Goal: Complete application form

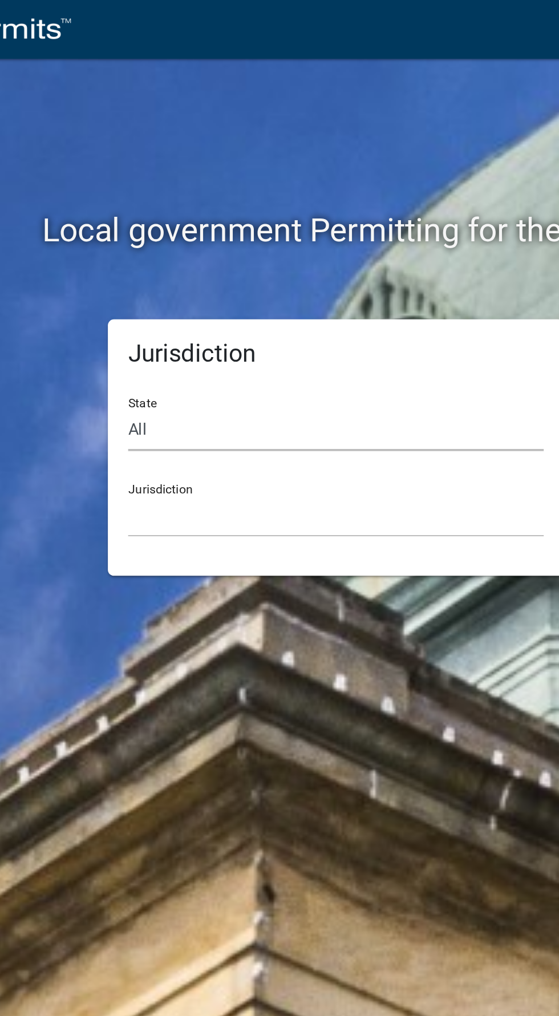
click at [325, 233] on select "All [US_STATE] [US_STATE] [US_STATE] [US_STATE] [US_STATE] [US_STATE] [US_STATE…" at bounding box center [280, 242] width 234 height 23
select select "[US_STATE]"
click at [163, 231] on select "All [US_STATE] [US_STATE] [US_STATE] [US_STATE] [US_STATE] [US_STATE] [US_STATE…" at bounding box center [280, 242] width 234 height 23
click at [338, 284] on select "City of [GEOGRAPHIC_DATA], [US_STATE] City of [GEOGRAPHIC_DATA], [US_STATE] Cit…" at bounding box center [280, 290] width 234 height 23
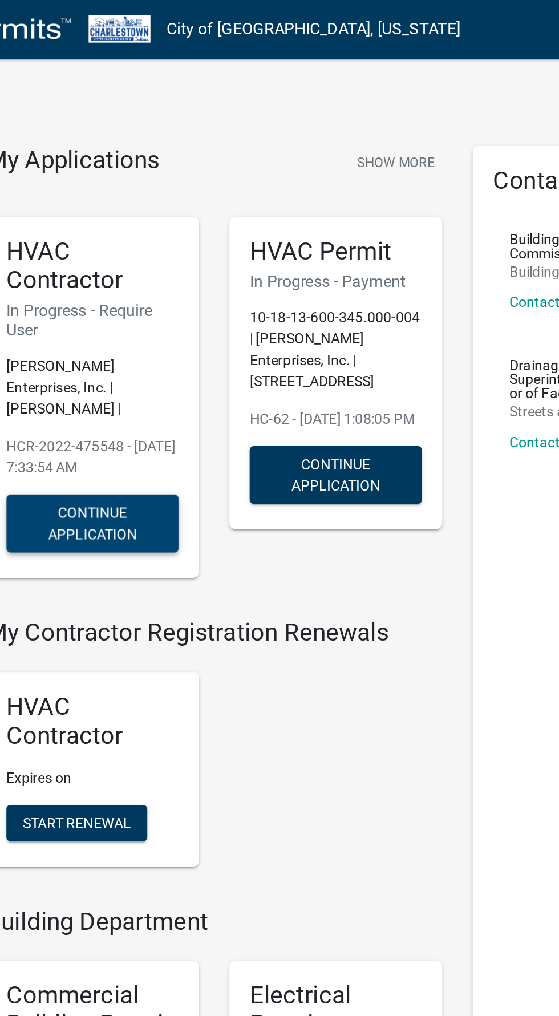
click at [151, 281] on button "Continue Application" at bounding box center [142, 295] width 97 height 33
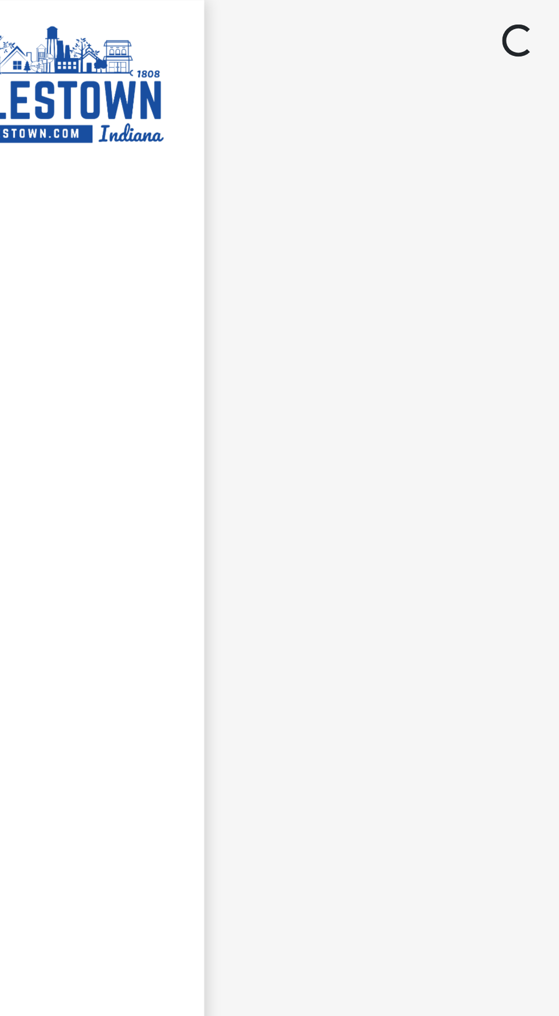
select select "IN"
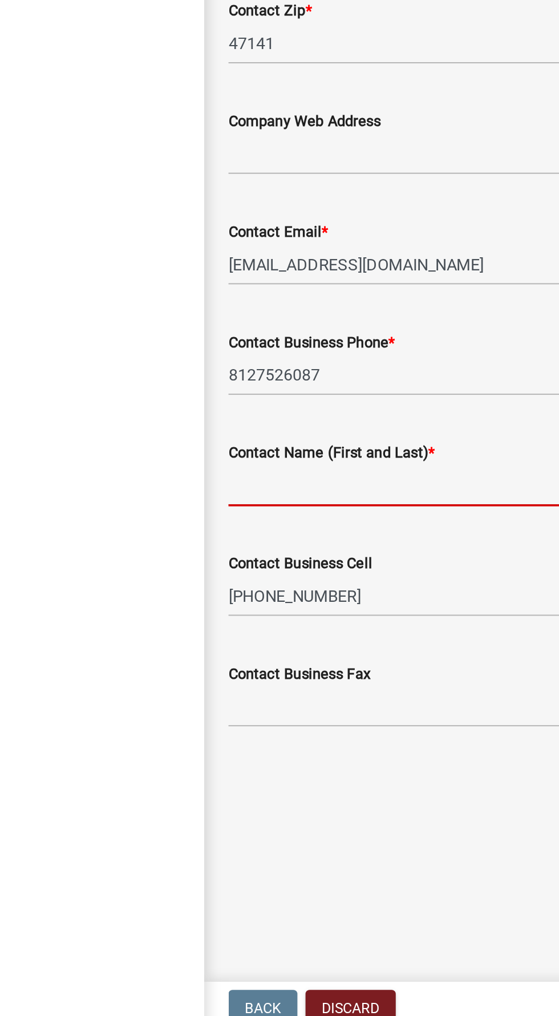
click at [345, 709] on input "Contact Name (First and Last) *" at bounding box center [382, 707] width 326 height 23
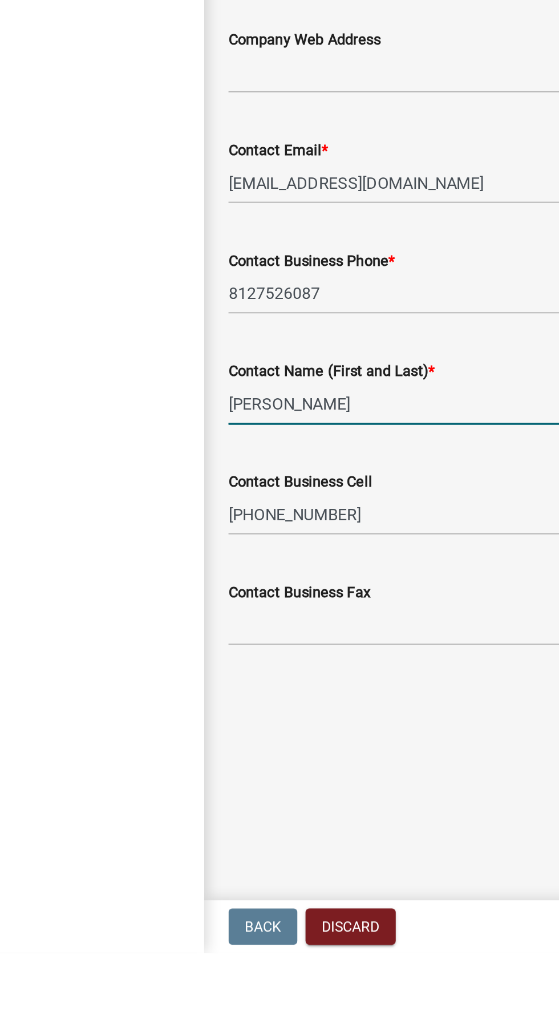
type input "[PERSON_NAME]"
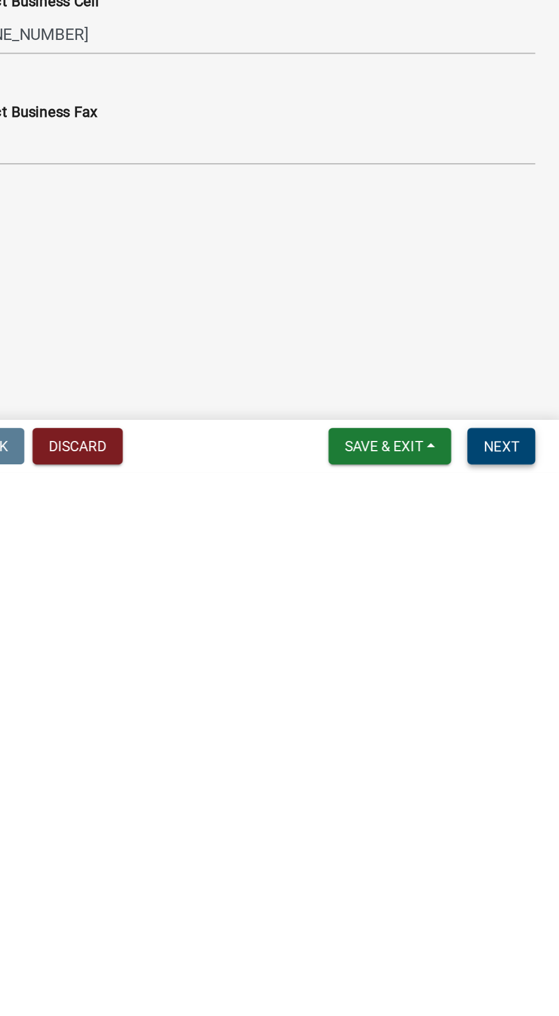
click at [538, 1003] on button "Next" at bounding box center [526, 1001] width 38 height 21
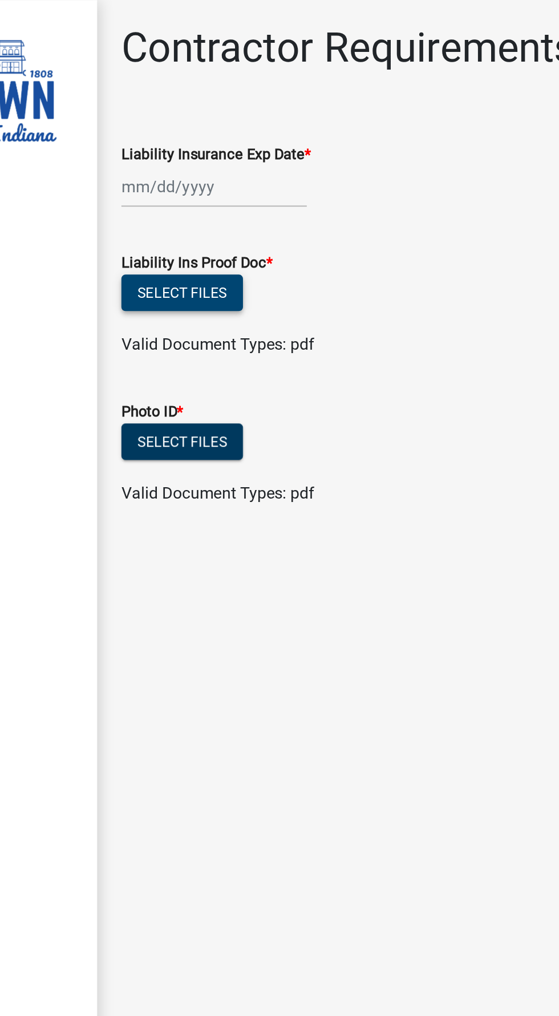
click at [264, 160] on button "Select files" at bounding box center [253, 165] width 68 height 21
click at [268, 169] on button "Select files" at bounding box center [253, 165] width 68 height 21
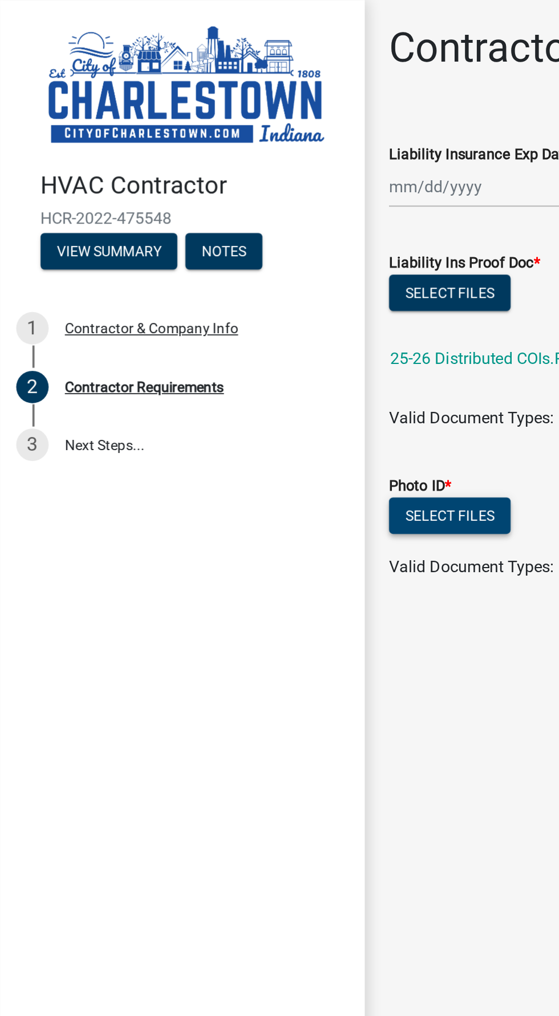
click at [270, 289] on button "Select files" at bounding box center [253, 290] width 68 height 21
click at [260, 291] on button "Select files" at bounding box center [253, 290] width 68 height 21
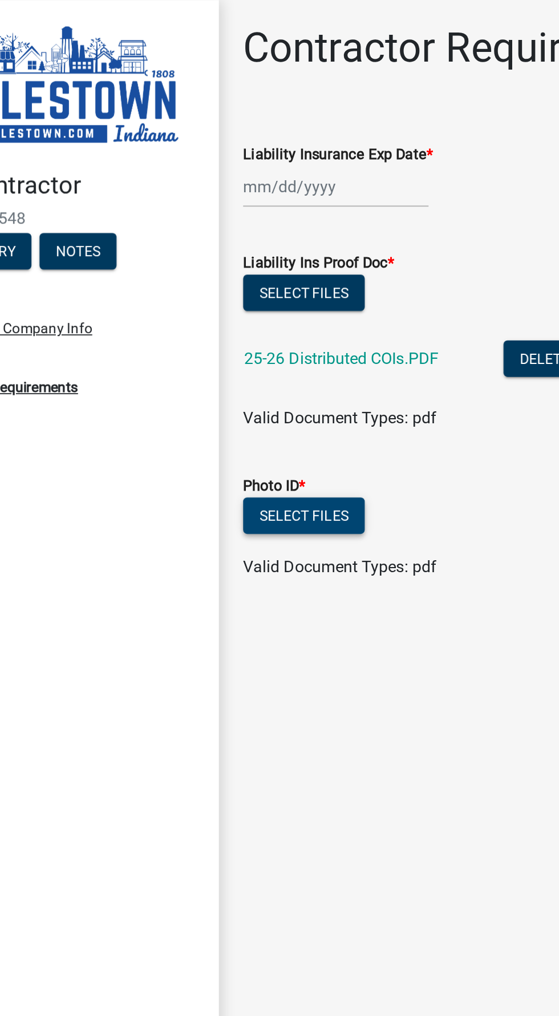
click at [261, 290] on button "Select files" at bounding box center [253, 290] width 68 height 21
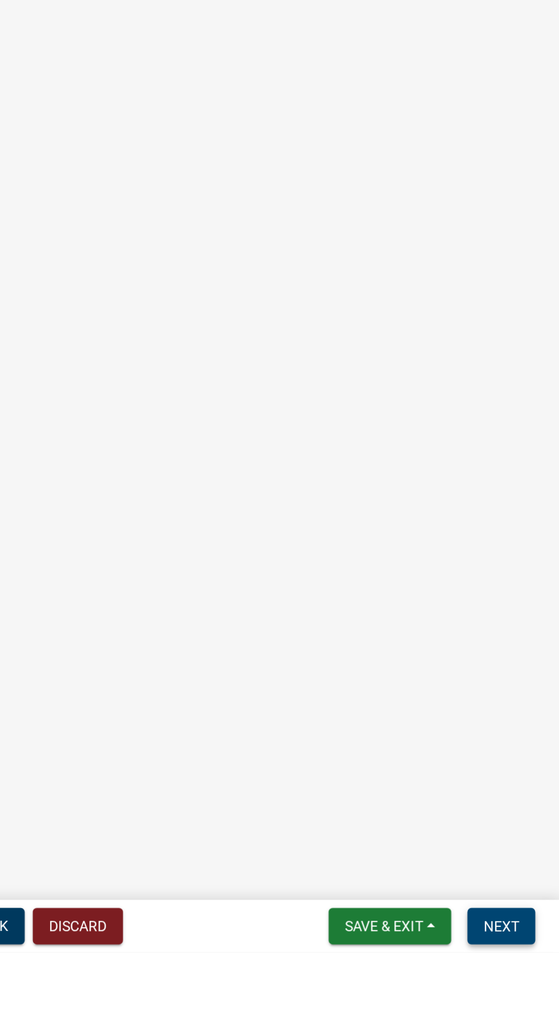
click at [540, 1012] on button "Next" at bounding box center [526, 1001] width 38 height 21
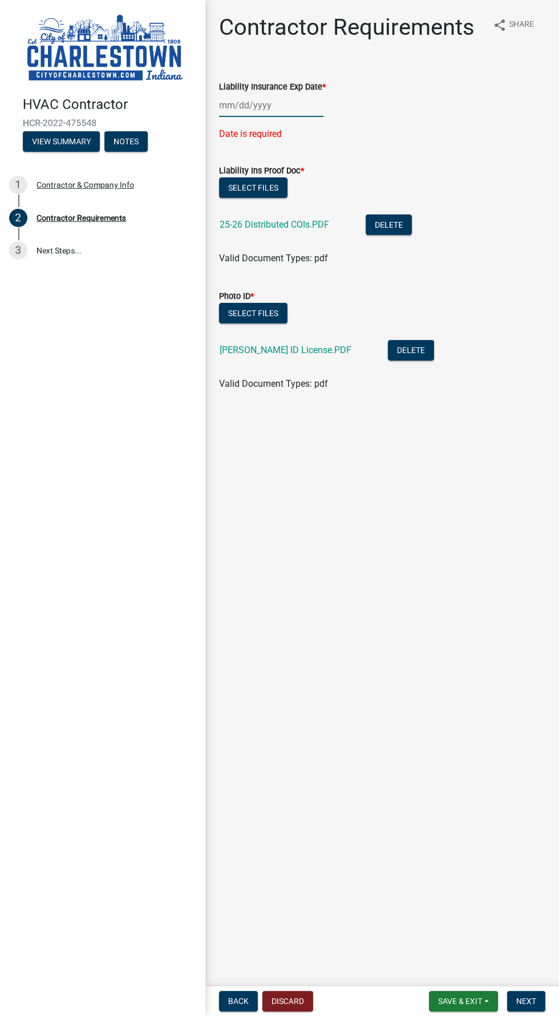
click at [236, 106] on div at bounding box center [271, 105] width 104 height 23
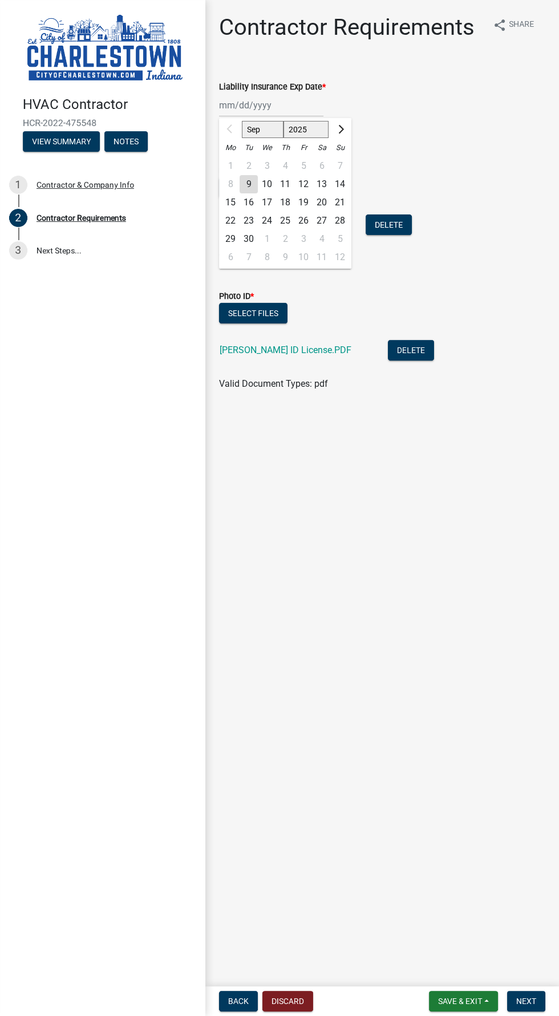
click at [322, 133] on select "2025 2026 2027 2028 2029 2030 2031 2032 2033 2034 2035 2036 2037 2038 2039 2040…" at bounding box center [307, 129] width 46 height 17
select select "2026"
click at [284, 121] on select "2025 2026 2027 2028 2029 2030 2031 2032 2033 2034 2035 2036 2037 2038 2039 2040…" at bounding box center [307, 129] width 46 height 17
click at [275, 135] on select "Jan Feb Mar Apr May Jun [DATE] Aug Sep Oct Nov Dec" at bounding box center [265, 129] width 46 height 17
select select "3"
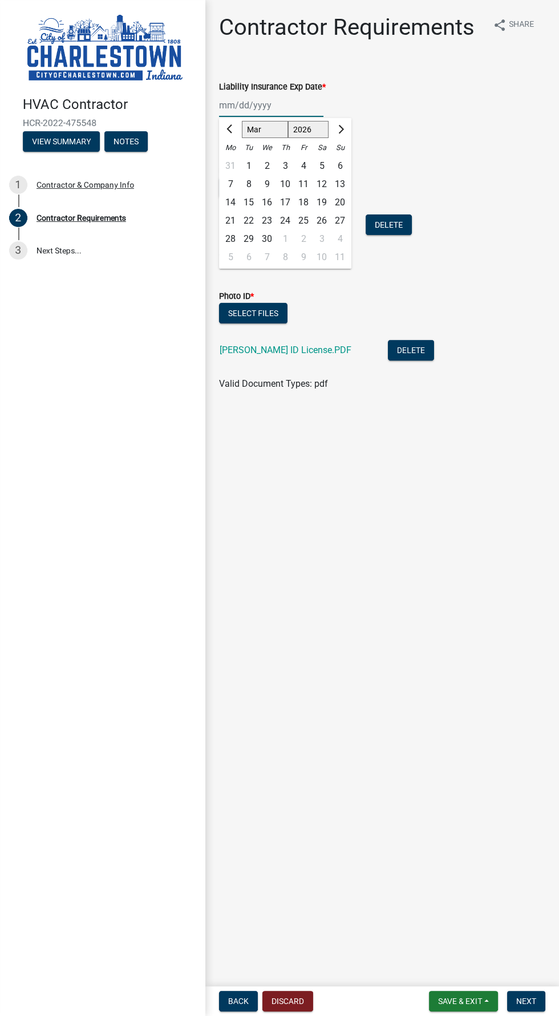
click at [242, 121] on select "Jan Feb Mar Apr May Jun [DATE] Aug Sep Oct Nov Dec" at bounding box center [265, 129] width 46 height 17
click at [267, 220] on div "18" at bounding box center [267, 221] width 18 height 18
type input "[DATE]"
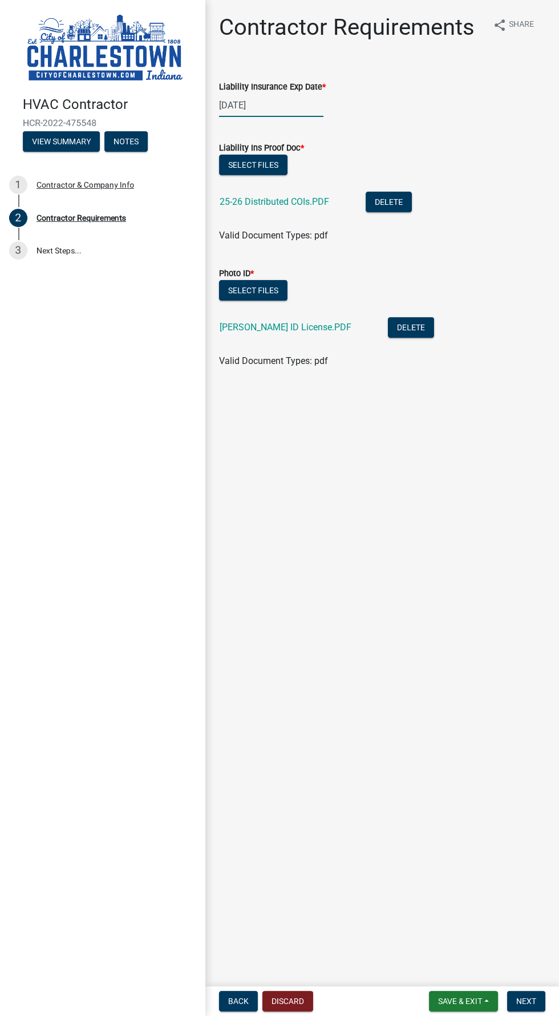
click at [252, 102] on div "[DATE]" at bounding box center [271, 105] width 104 height 23
select select "3"
select select "2026"
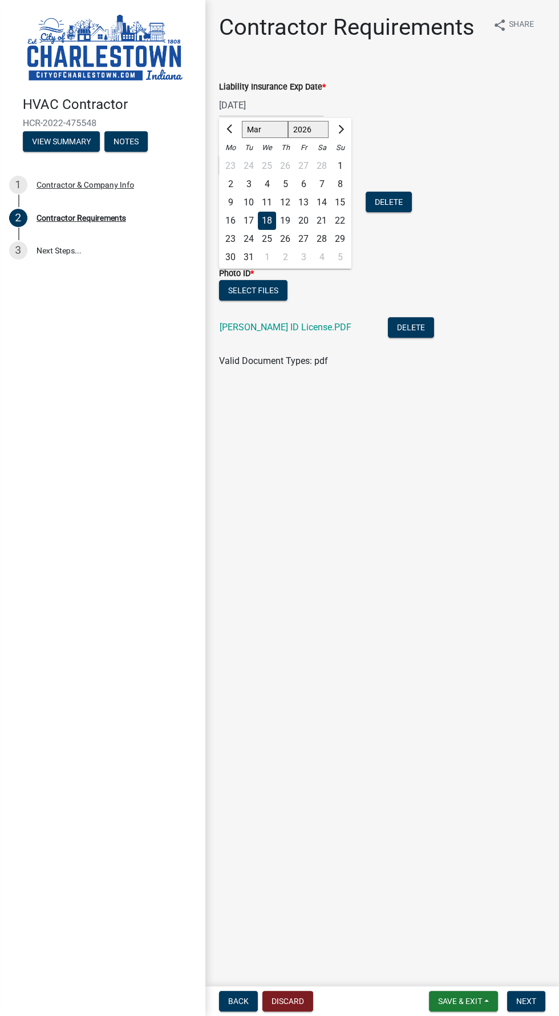
click at [248, 220] on div "17" at bounding box center [249, 221] width 18 height 18
type input "[DATE]"
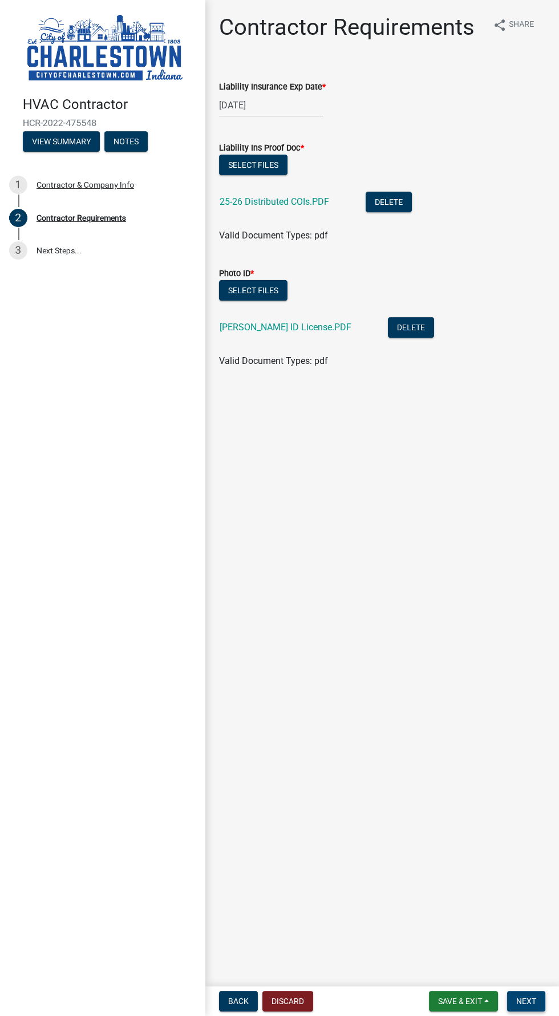
click at [540, 1002] on button "Next" at bounding box center [526, 1001] width 38 height 21
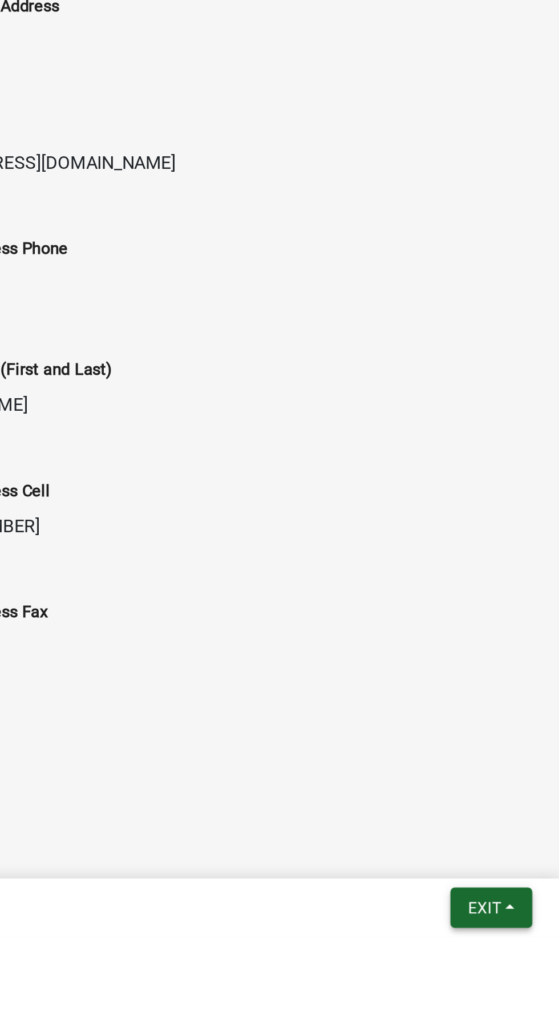
click at [534, 1012] on button "Exit" at bounding box center [525, 1001] width 42 height 21
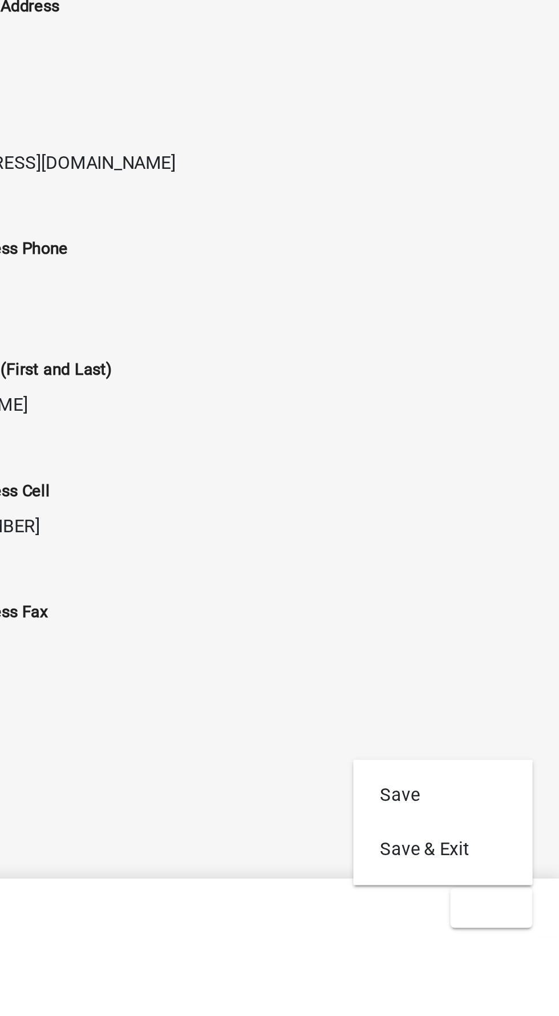
click at [485, 898] on div at bounding box center [382, 897] width 326 height 14
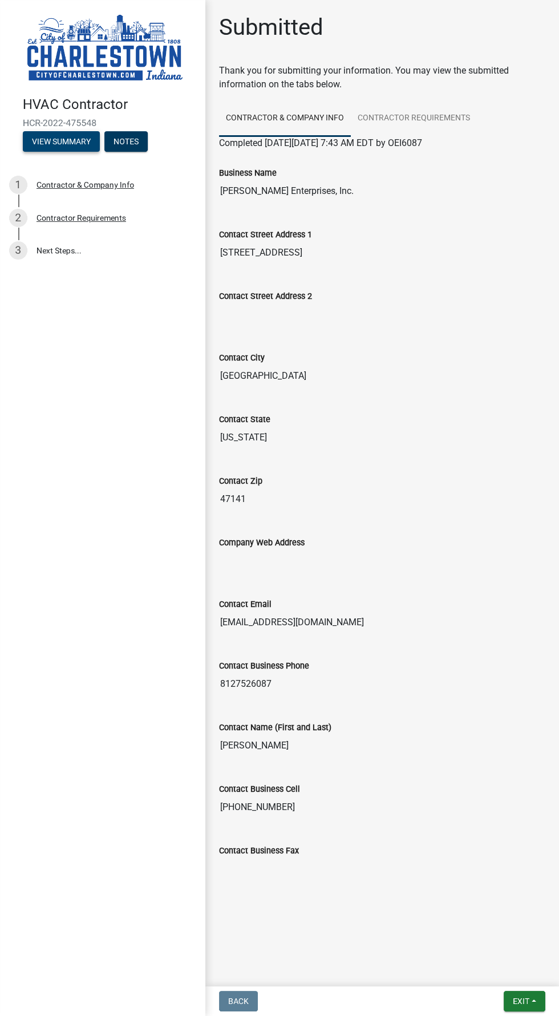
click at [76, 142] on button "View Summary" at bounding box center [61, 141] width 77 height 21
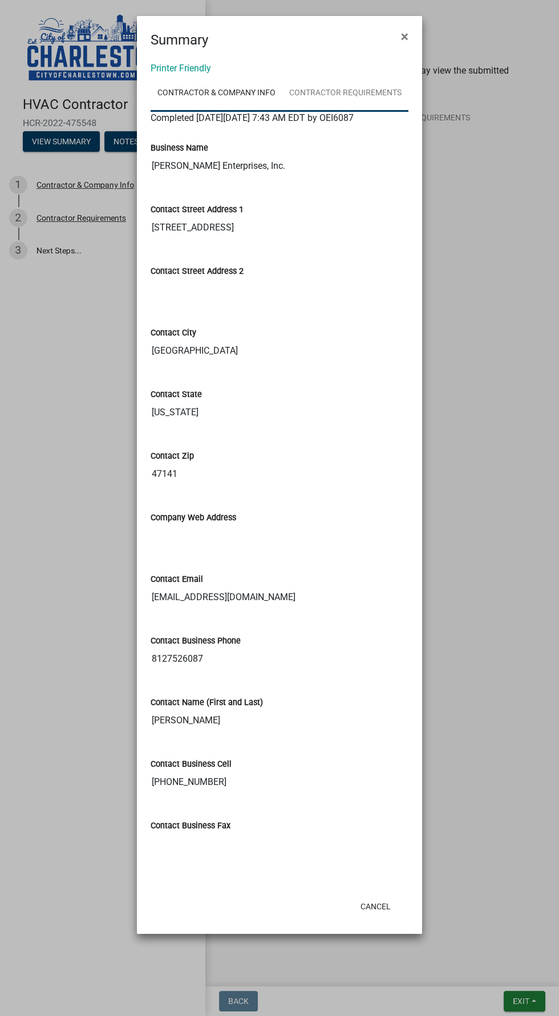
click at [372, 96] on link "Contractor Requirements" at bounding box center [346, 93] width 126 height 37
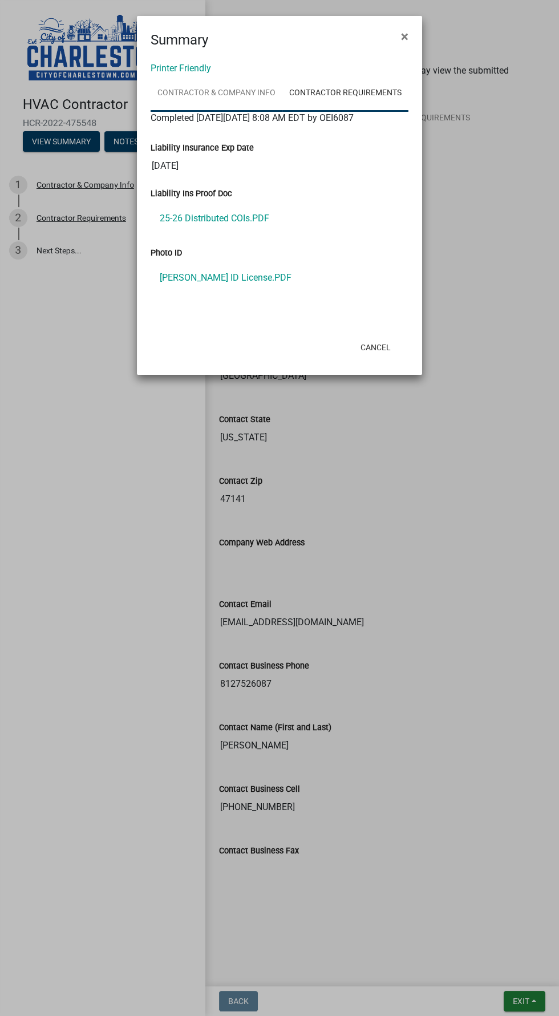
click at [234, 97] on link "Contractor & Company Info" at bounding box center [217, 93] width 132 height 37
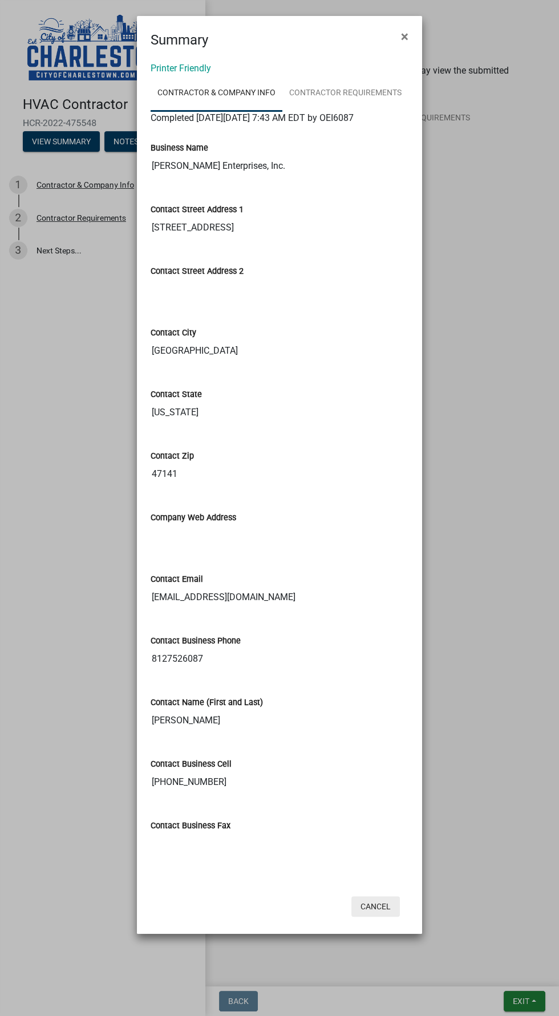
click at [390, 917] on button "Cancel" at bounding box center [376, 907] width 49 height 21
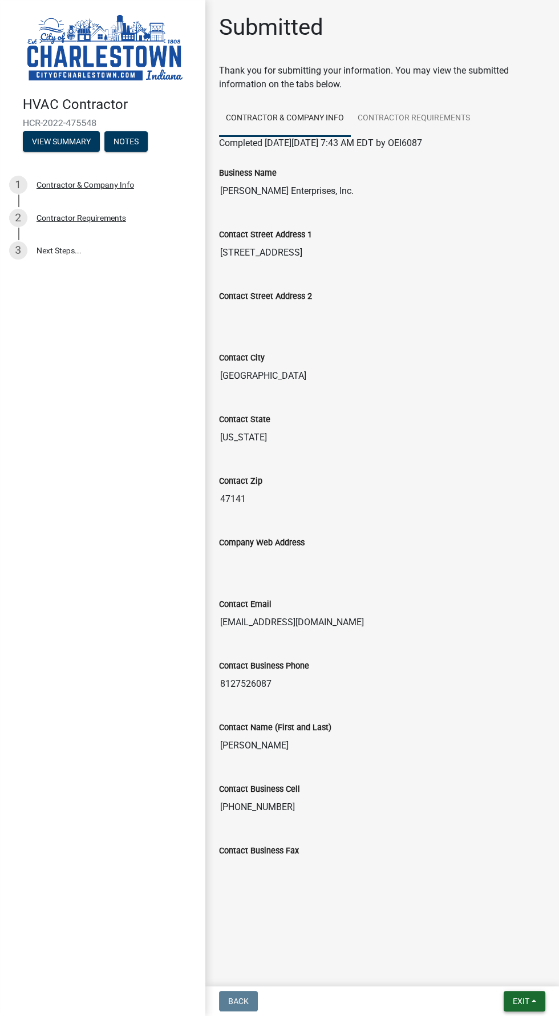
click at [534, 1001] on button "Exit" at bounding box center [525, 1001] width 42 height 21
click at [513, 964] on button "Save & Exit" at bounding box center [499, 971] width 91 height 27
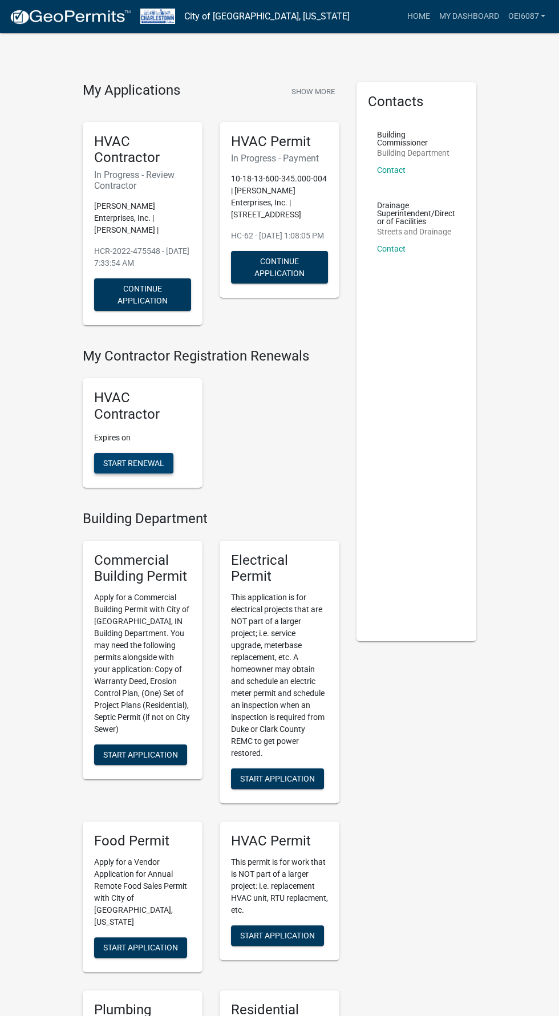
click at [151, 453] on button "Start Renewal" at bounding box center [133, 463] width 79 height 21
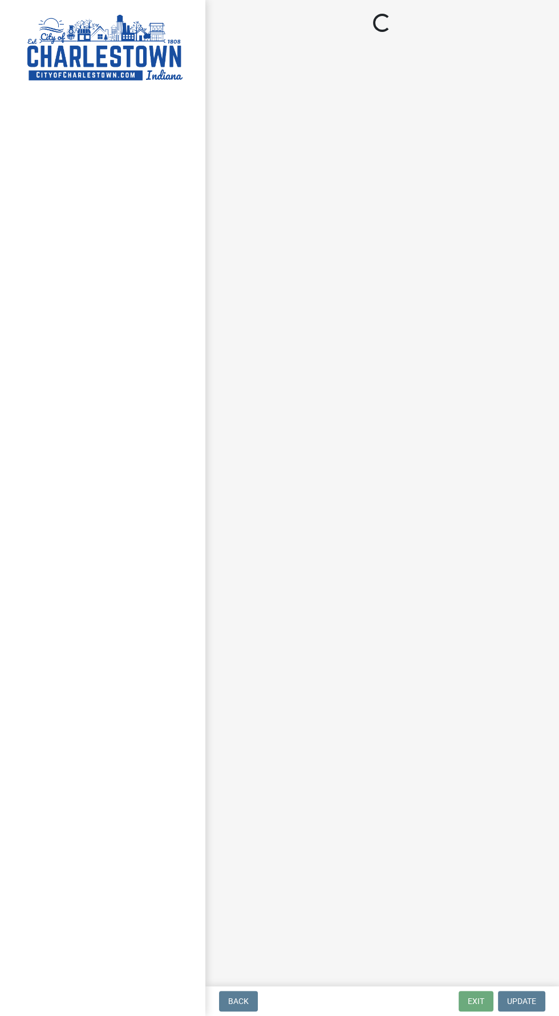
select select "IN"
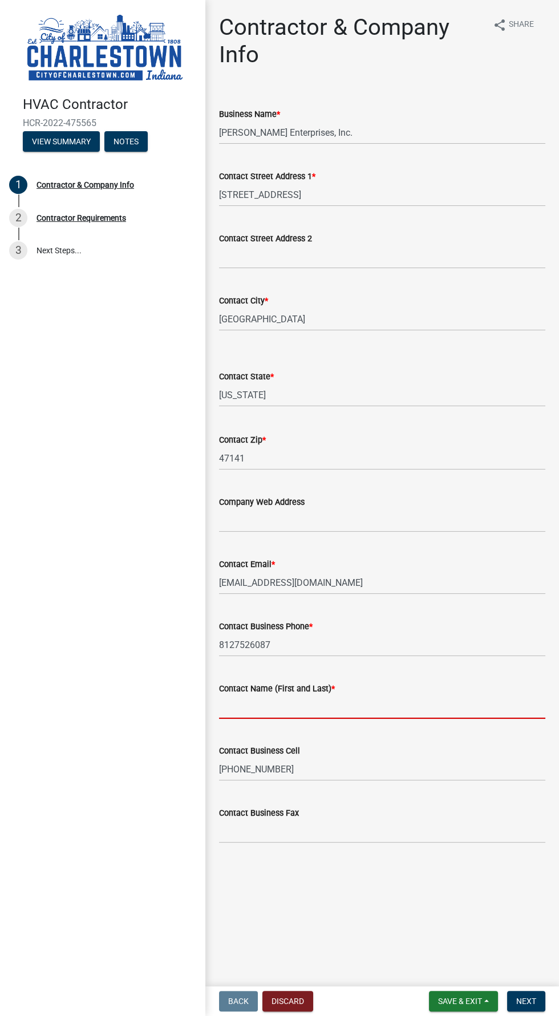
click at [471, 707] on input "Contact Name (First and Last) *" at bounding box center [382, 707] width 326 height 23
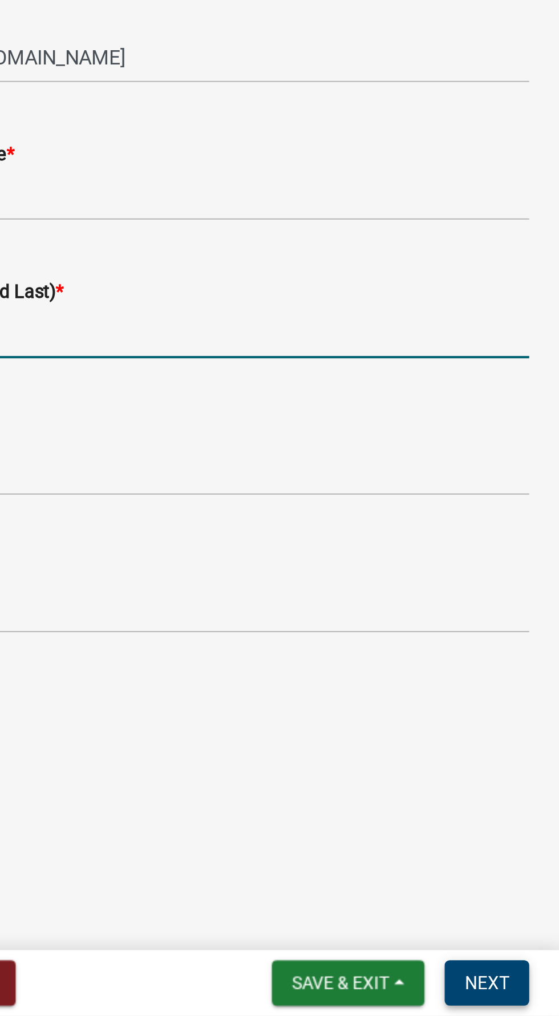
click at [535, 1000] on span "Next" at bounding box center [527, 1001] width 20 height 9
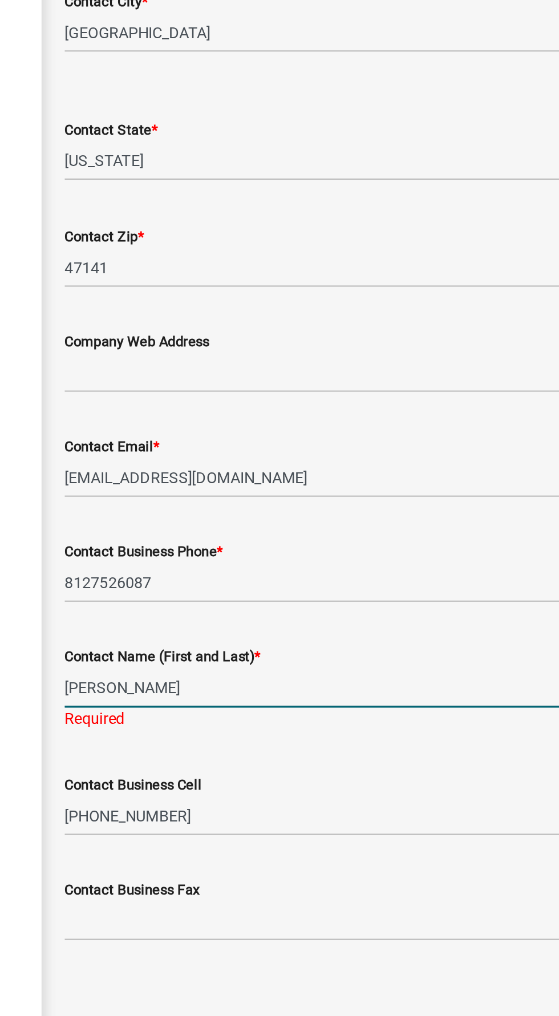
click at [373, 708] on input "[PERSON_NAME]" at bounding box center [382, 707] width 326 height 23
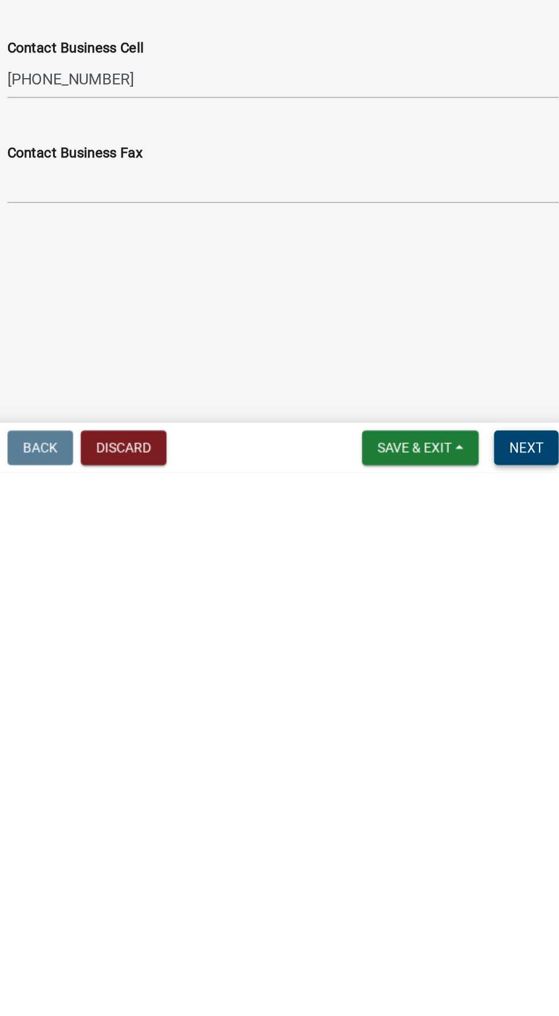
click at [533, 1006] on span "Next" at bounding box center [527, 1001] width 20 height 9
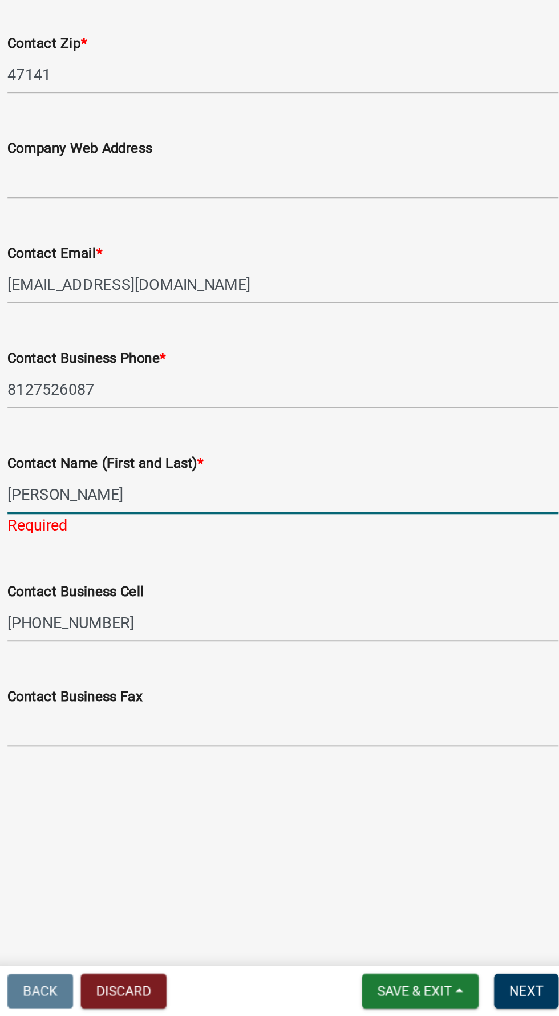
click at [328, 703] on input "[PERSON_NAME]" at bounding box center [382, 707] width 326 height 23
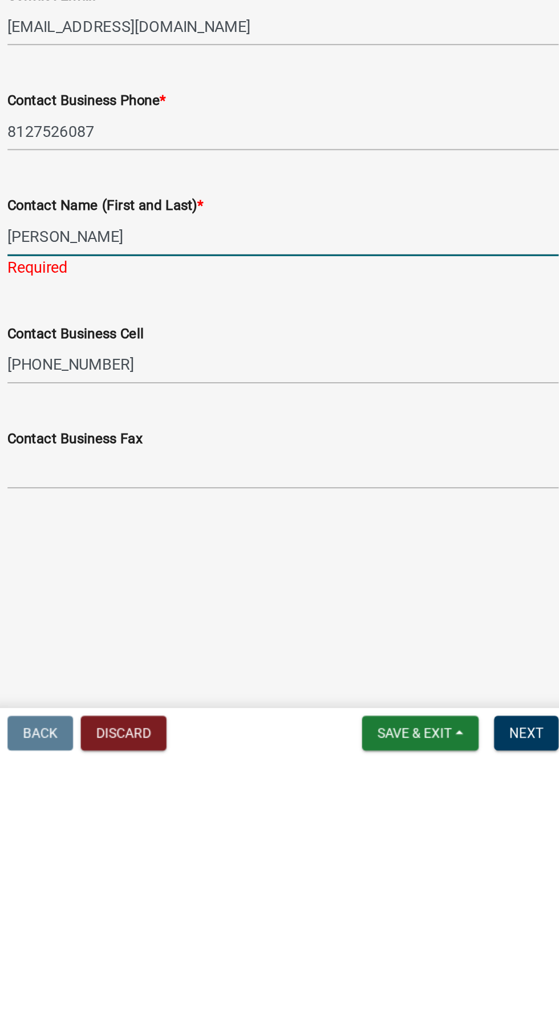
type input "[PERSON_NAME]"
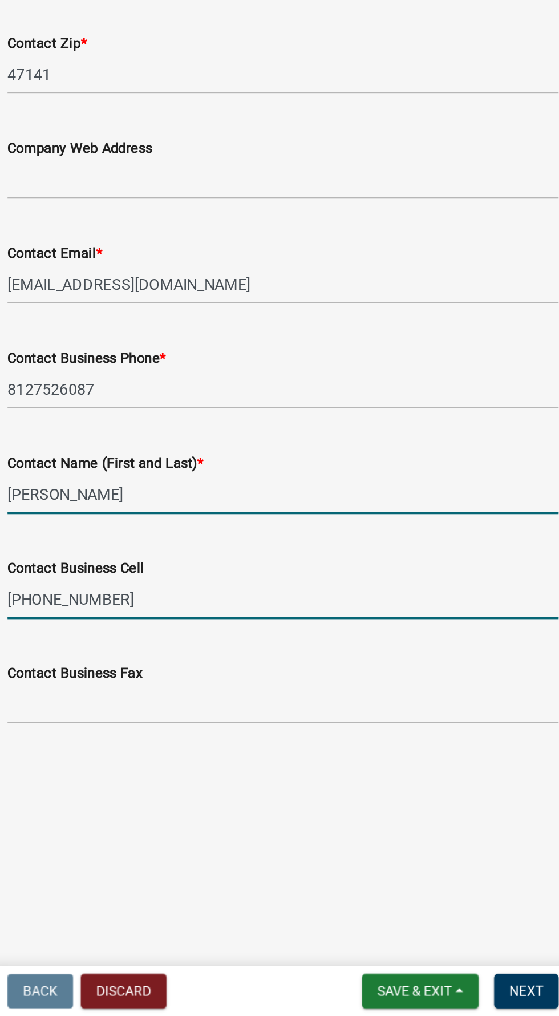
click at [438, 769] on input "[PHONE_NUMBER]" at bounding box center [382, 769] width 326 height 23
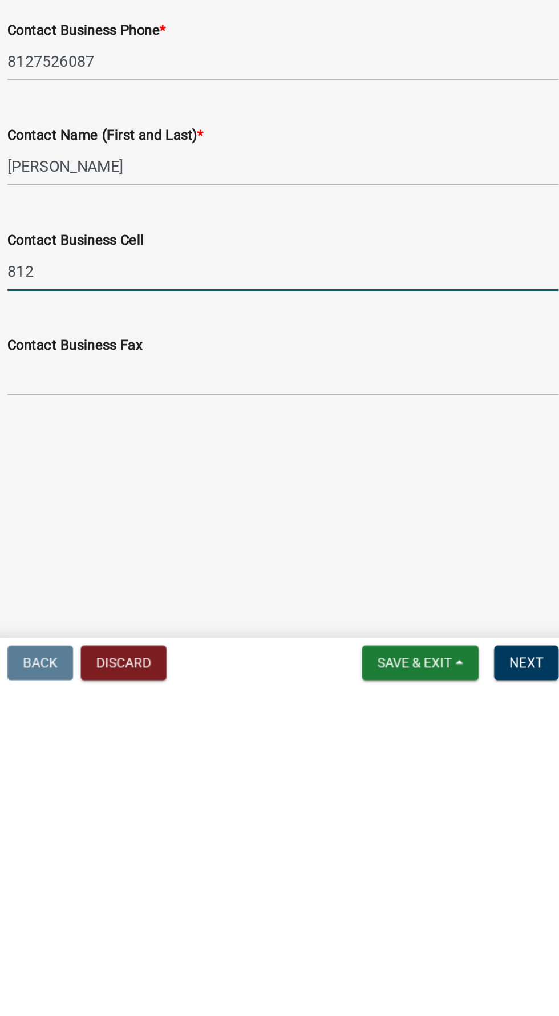
type input "81"
type input "[PHONE_NUMBER]"
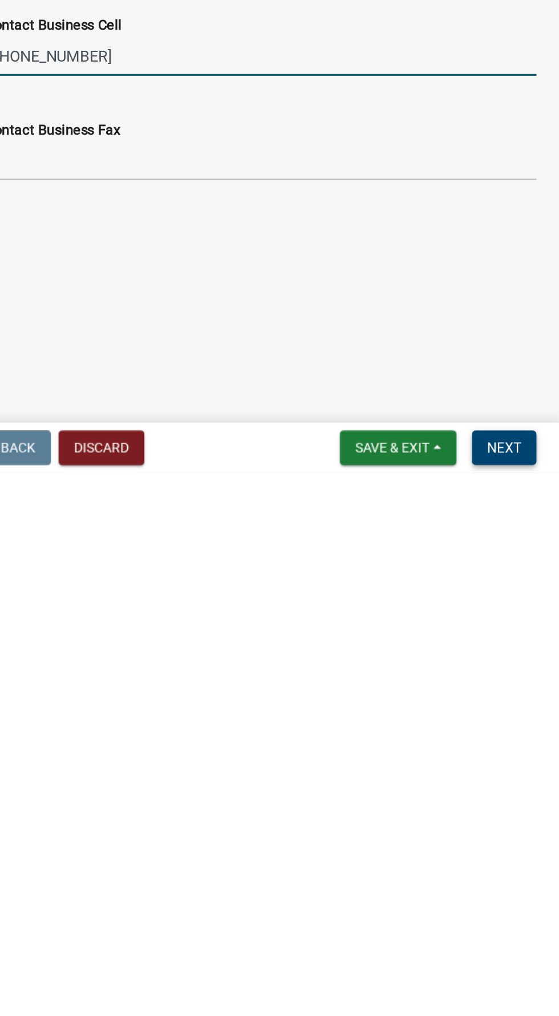
click at [534, 1003] on span "Next" at bounding box center [527, 1001] width 20 height 9
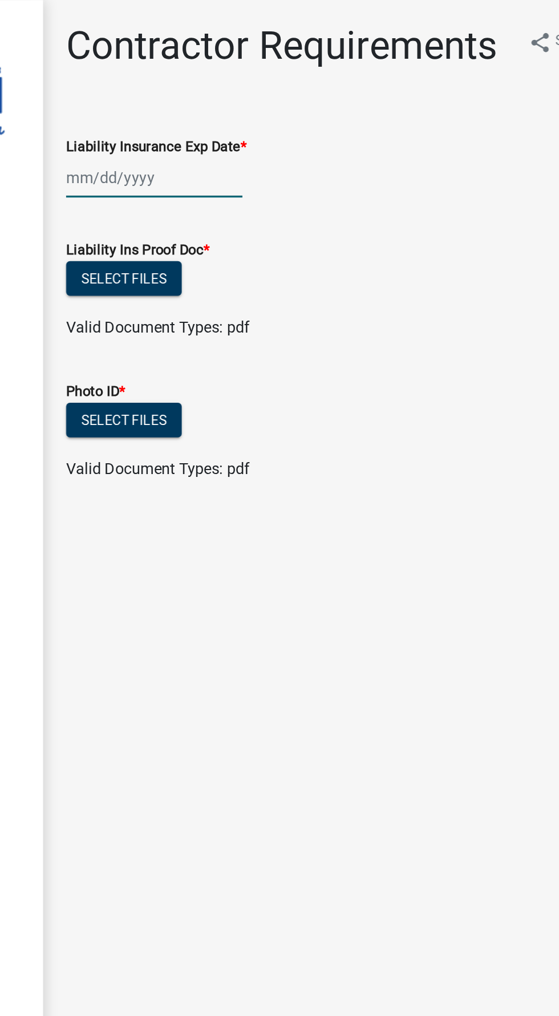
click at [236, 107] on div at bounding box center [271, 105] width 104 height 23
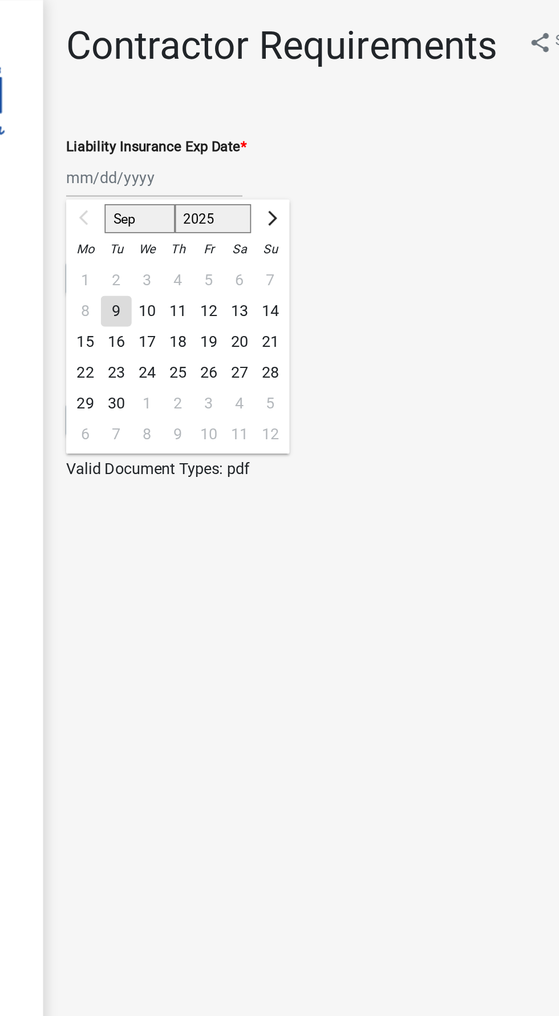
click at [264, 129] on select "Sep Oct Nov Dec" at bounding box center [263, 129] width 42 height 17
click at [311, 127] on select "2025 2026 2027 2028 2029 2030 2031 2032 2033 2034 2035 2036 2037 2038 2039 2040…" at bounding box center [307, 129] width 46 height 17
select select "2026"
click at [284, 121] on select "2025 2026 2027 2028 2029 2030 2031 2032 2033 2034 2035 2036 2037 2038 2039 2040…" at bounding box center [307, 129] width 46 height 17
click at [263, 129] on select "Jan Feb Mar Apr May Jun [DATE] Aug Sep Oct Nov Dec" at bounding box center [265, 129] width 46 height 17
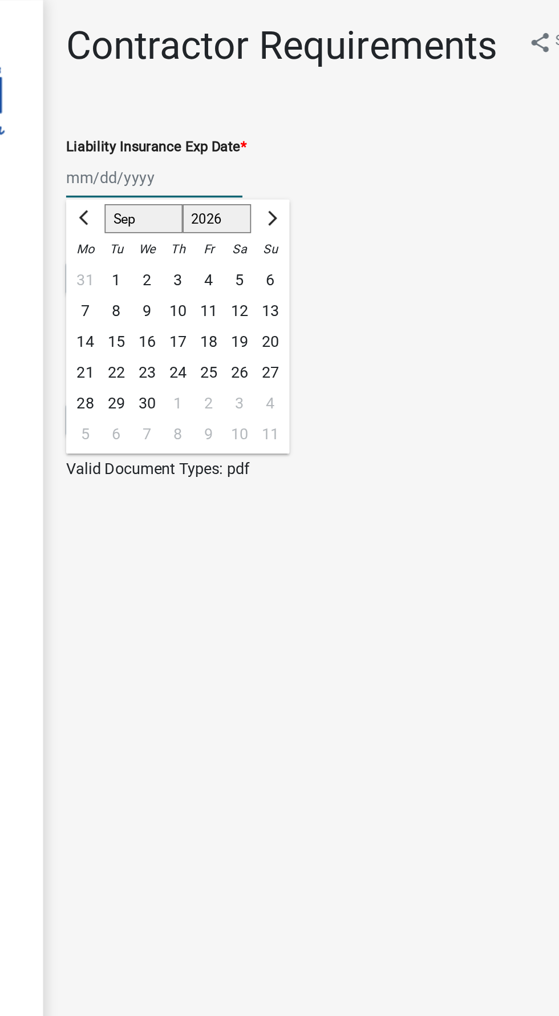
select select "3"
click at [242, 121] on select "Jan Feb Mar Apr May Jun [DATE] Aug Sep Oct Nov Dec" at bounding box center [265, 129] width 46 height 17
click at [249, 211] on div "10" at bounding box center [249, 202] width 18 height 18
type input "[DATE]"
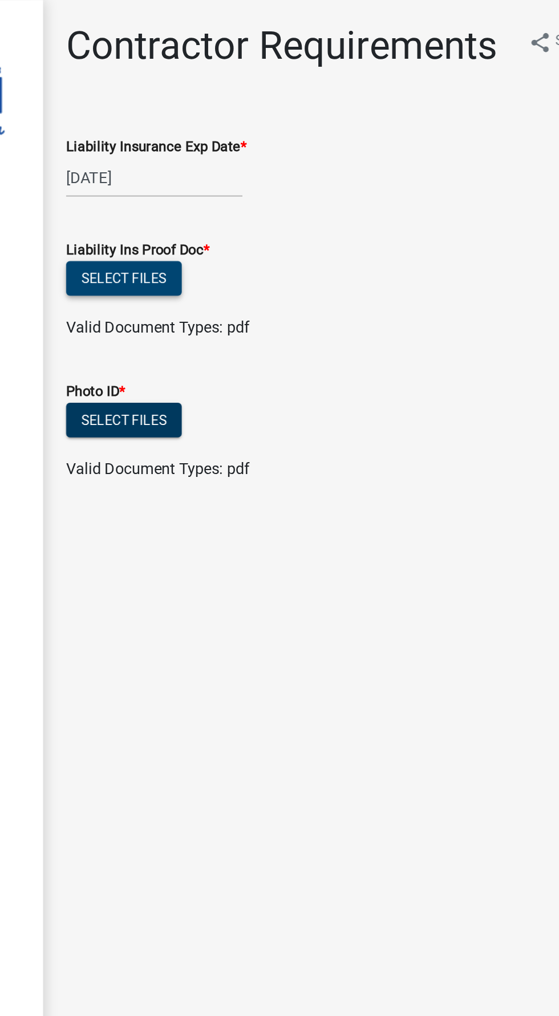
click at [265, 160] on button "Select files" at bounding box center [253, 165] width 68 height 21
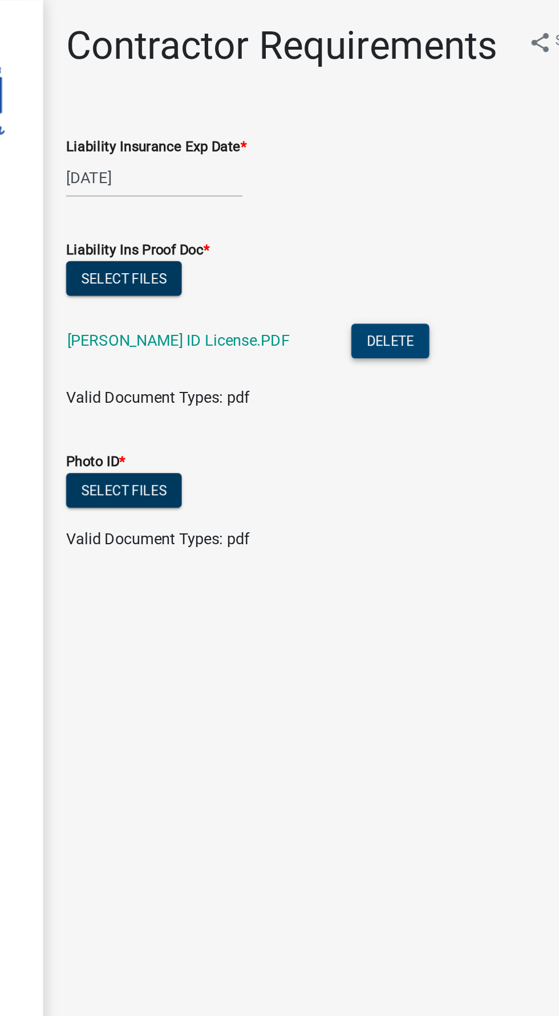
click at [417, 192] on button "Delete" at bounding box center [411, 202] width 46 height 21
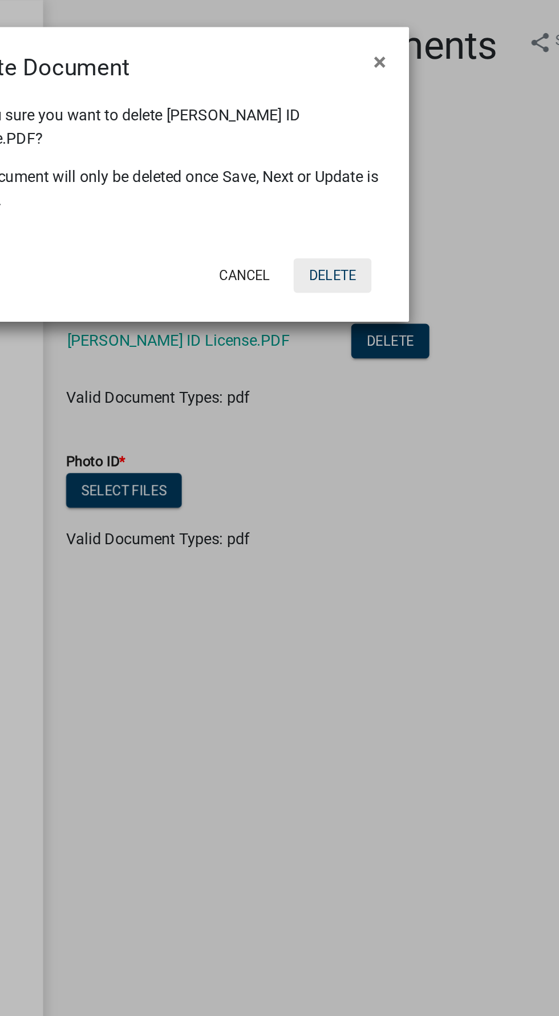
click at [389, 160] on button "Delete" at bounding box center [377, 163] width 46 height 21
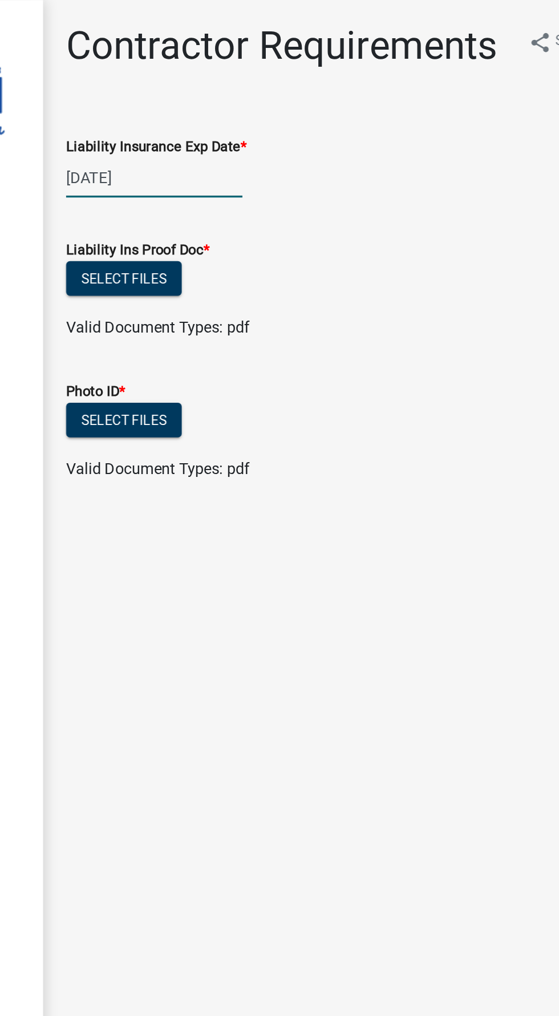
click at [282, 102] on div "[DATE]" at bounding box center [271, 105] width 104 height 23
select select "3"
select select "2026"
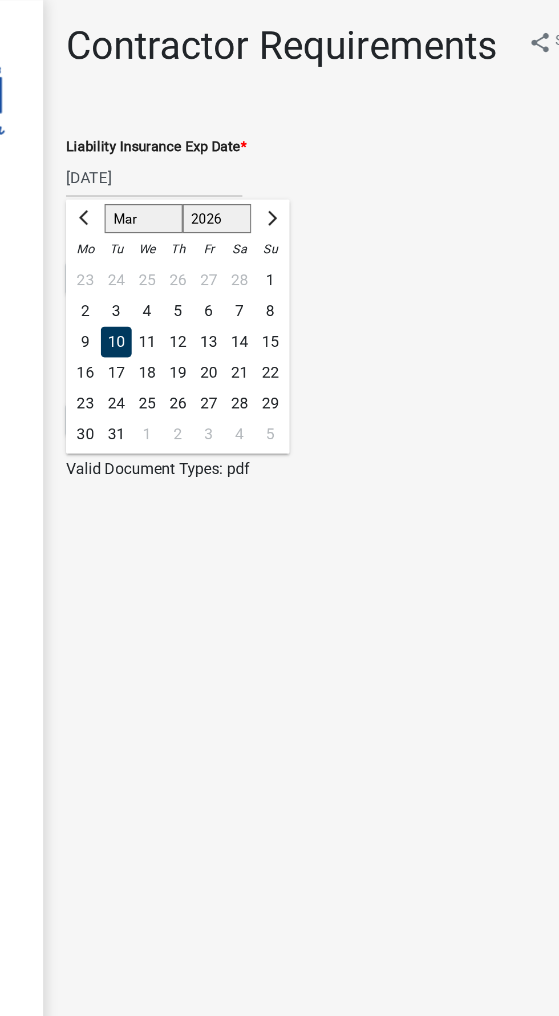
click at [257, 223] on div "17" at bounding box center [249, 221] width 18 height 18
type input "[DATE]"
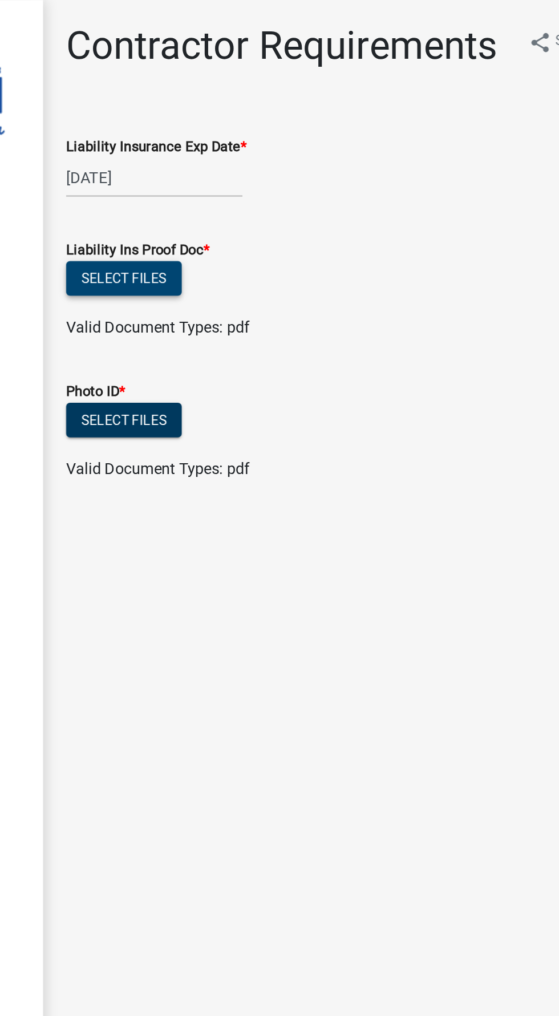
click at [265, 166] on button "Select files" at bounding box center [253, 165] width 68 height 21
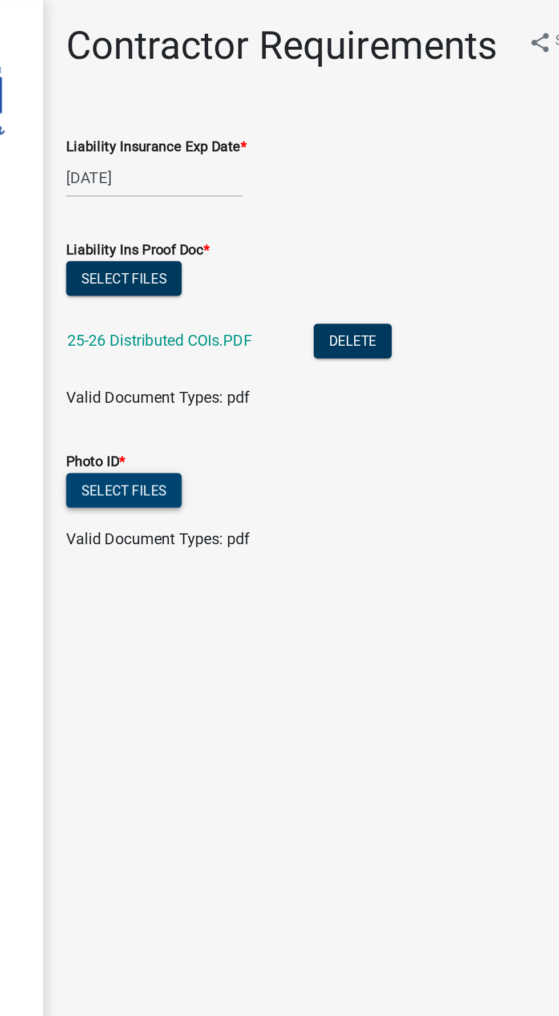
click at [260, 290] on button "Select files" at bounding box center [253, 290] width 68 height 21
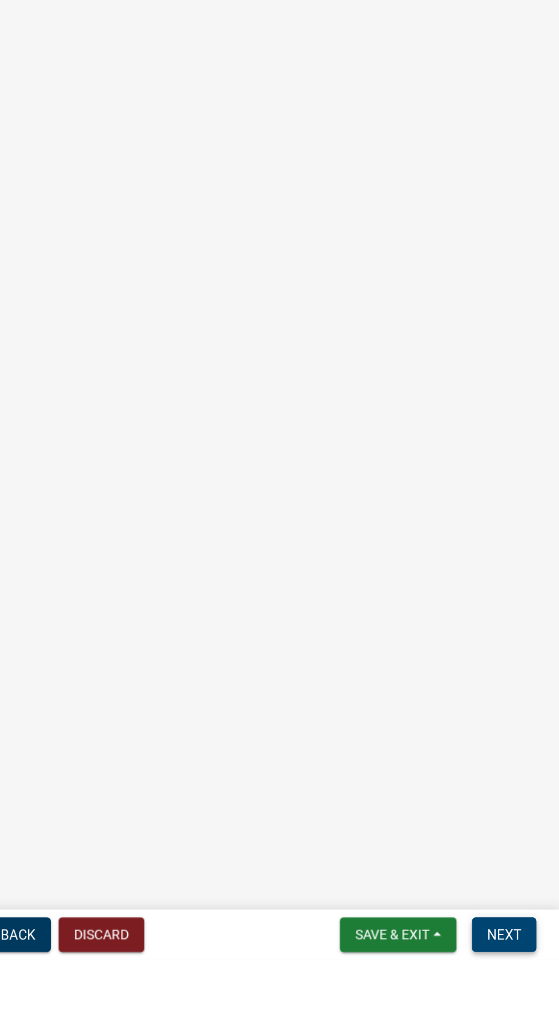
click at [540, 1012] on button "Next" at bounding box center [526, 1001] width 38 height 21
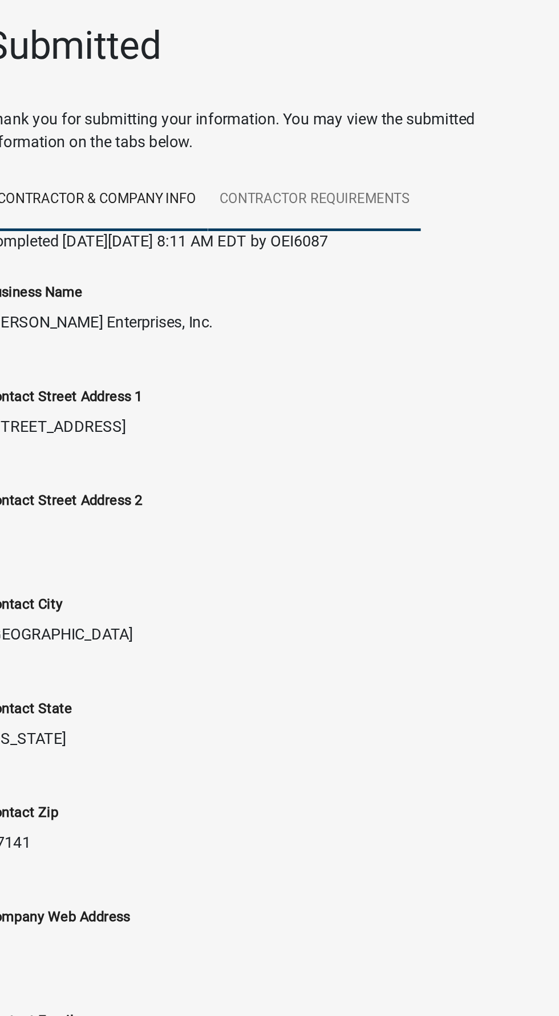
click at [457, 107] on link "Contractor Requirements" at bounding box center [414, 118] width 126 height 37
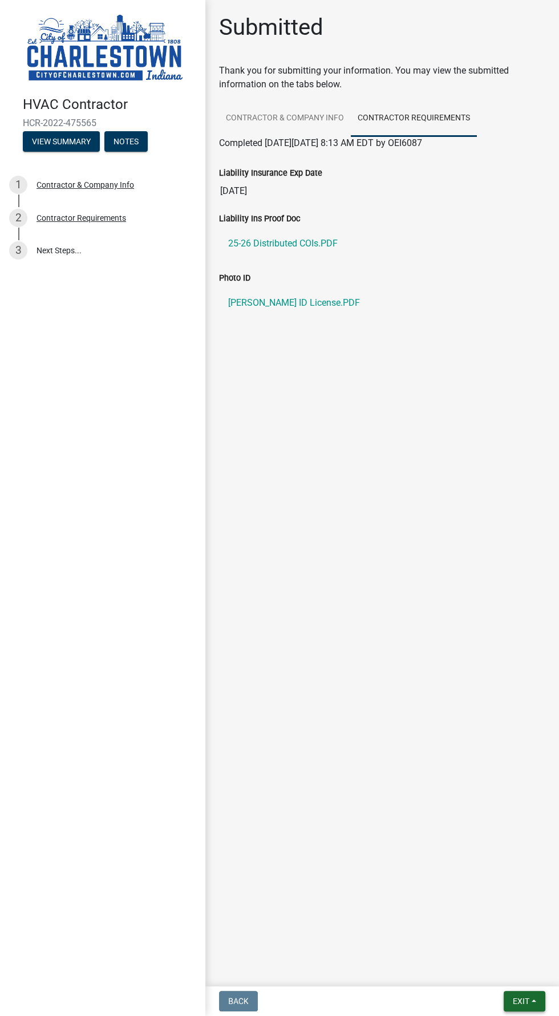
click at [534, 1001] on button "Exit" at bounding box center [525, 1001] width 42 height 21
click at [515, 967] on button "Save & Exit" at bounding box center [499, 971] width 91 height 27
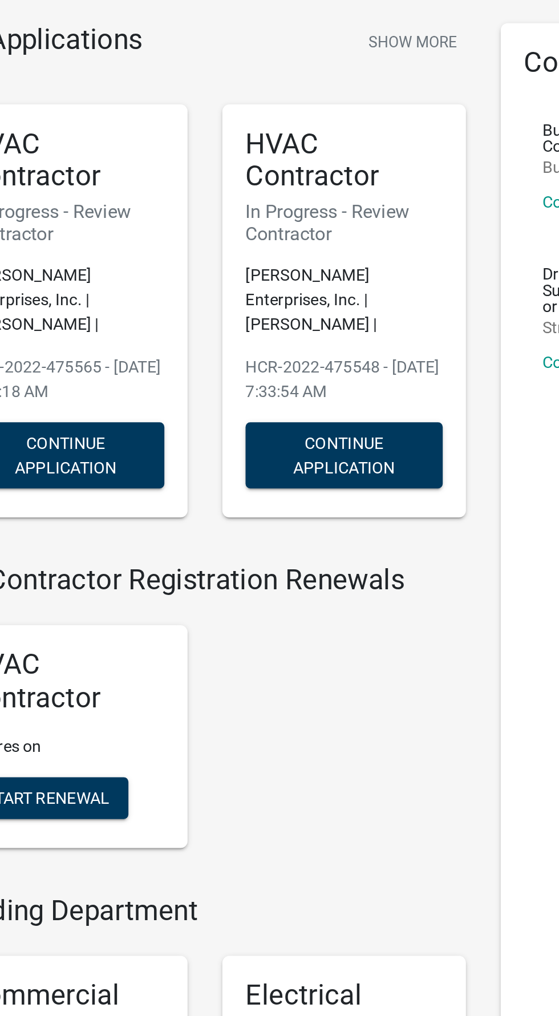
click at [314, 163] on h5 "HVAC Contractor" at bounding box center [279, 150] width 97 height 33
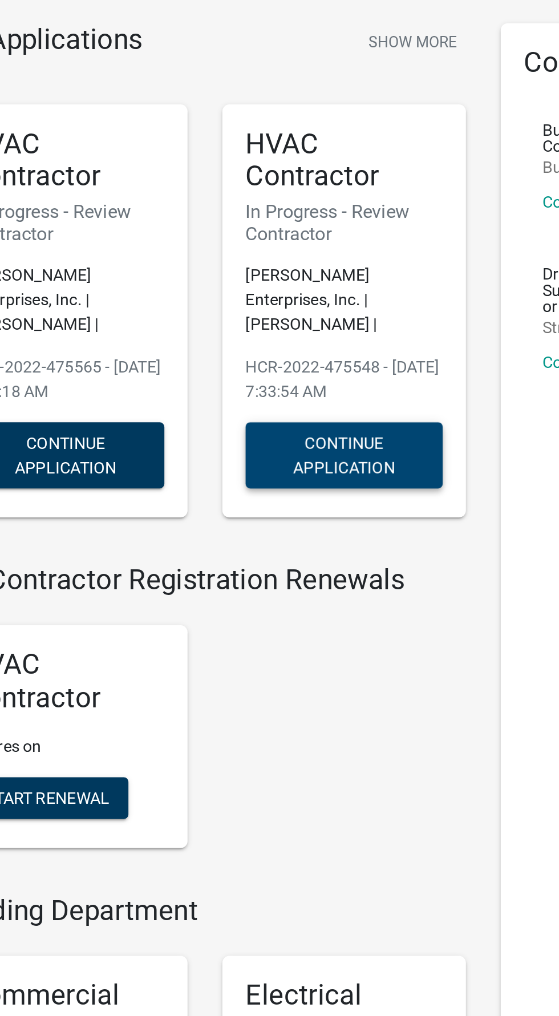
click at [300, 279] on button "Continue Application" at bounding box center [279, 295] width 97 height 33
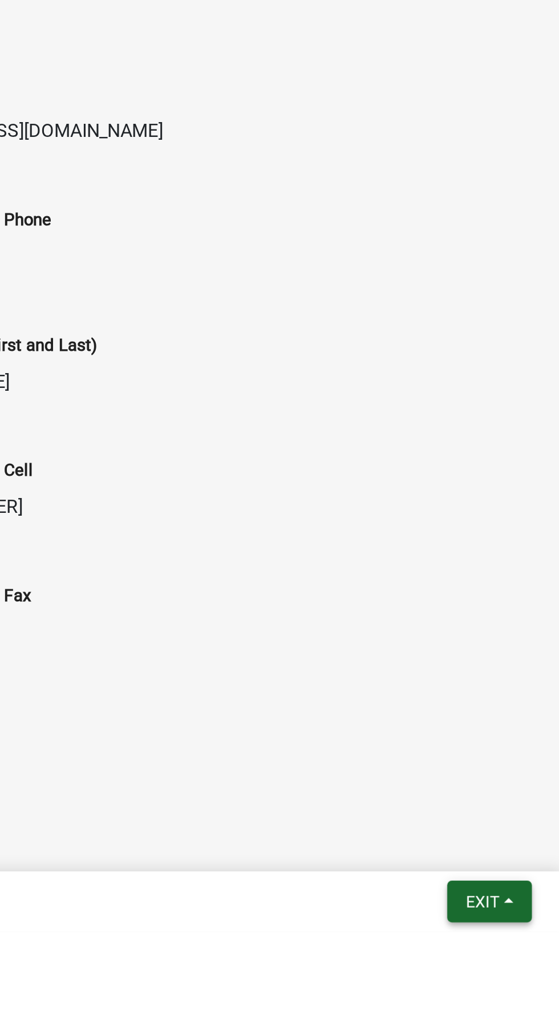
click at [536, 1012] on button "Exit" at bounding box center [525, 1001] width 42 height 21
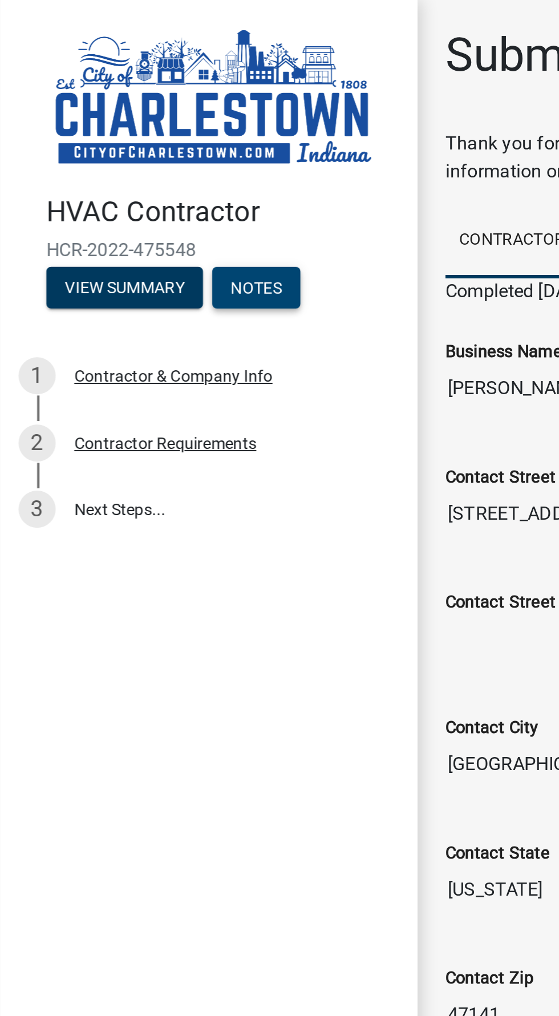
click at [131, 141] on button "Notes" at bounding box center [125, 141] width 43 height 21
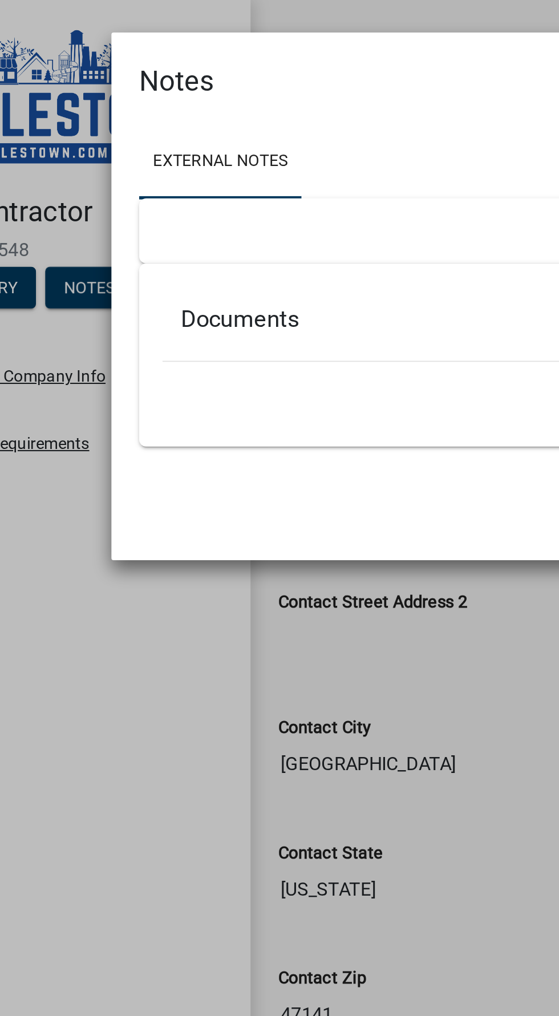
click at [228, 122] on div at bounding box center [280, 114] width 258 height 32
click at [221, 160] on h5 "Documents" at bounding box center [279, 157] width 217 height 14
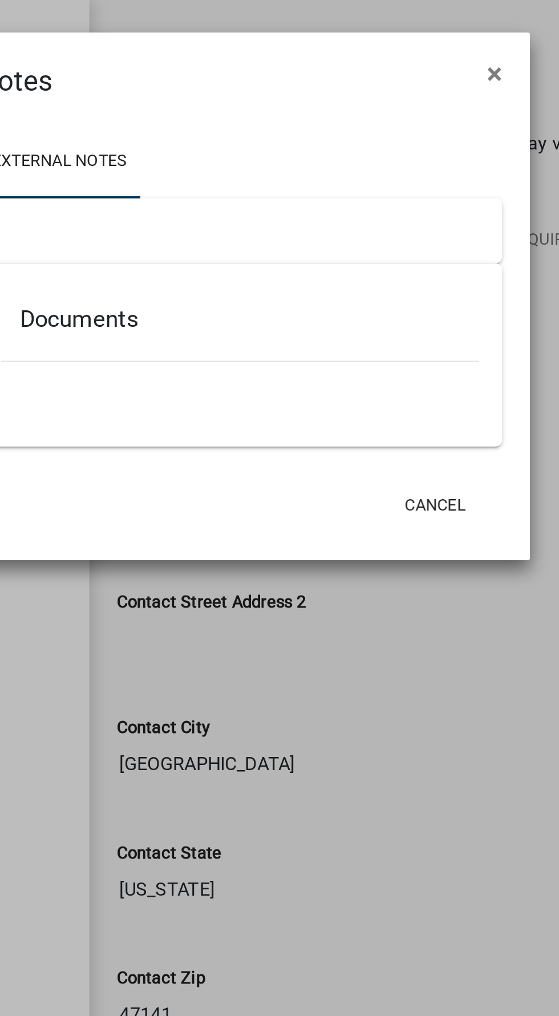
click at [311, 199] on ul at bounding box center [279, 194] width 235 height 9
click at [323, 164] on div "Documents" at bounding box center [279, 159] width 235 height 37
click at [342, 119] on div at bounding box center [280, 114] width 258 height 32
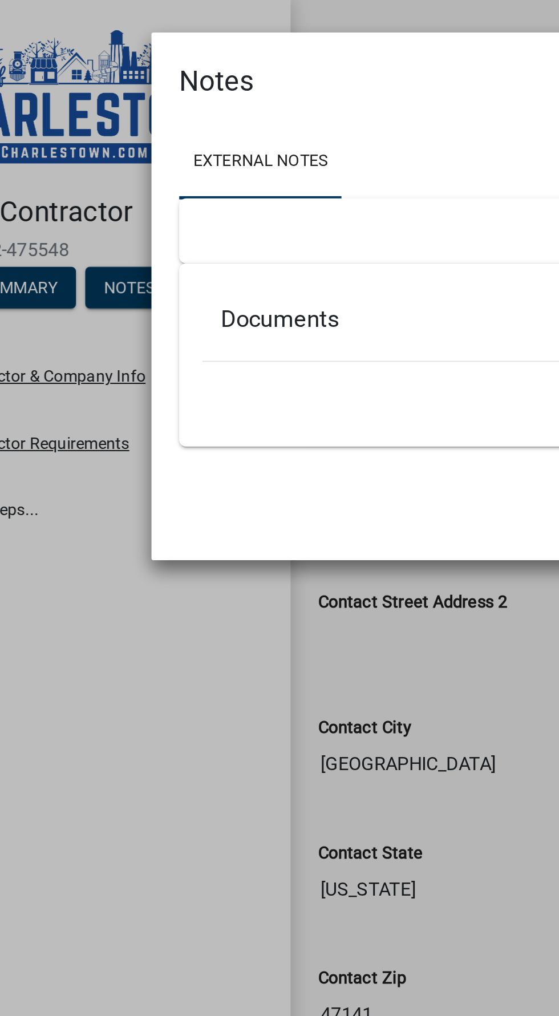
click at [182, 112] on div at bounding box center [280, 114] width 258 height 32
click at [200, 147] on div "Documents" at bounding box center [279, 159] width 235 height 37
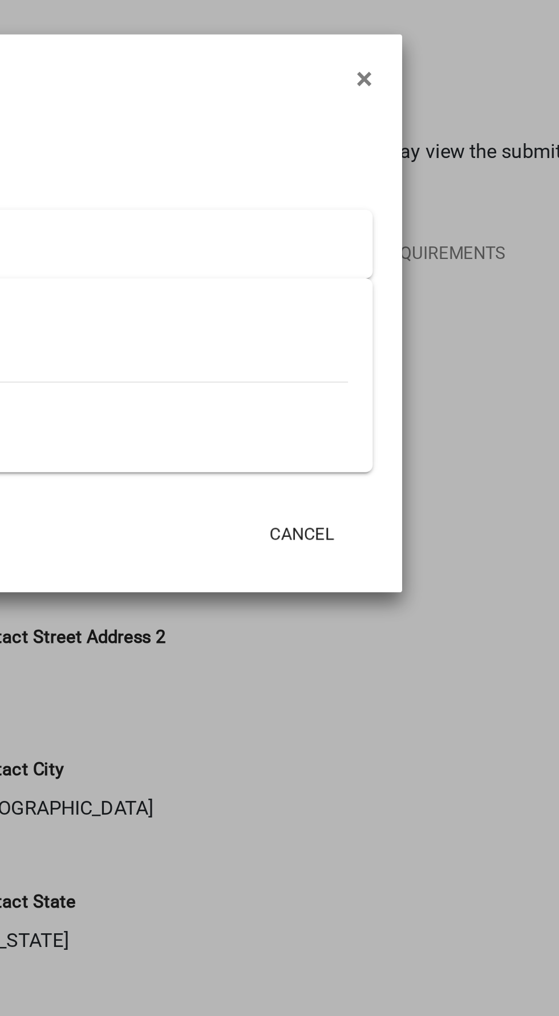
click at [378, 210] on div "Documents" at bounding box center [280, 175] width 258 height 90
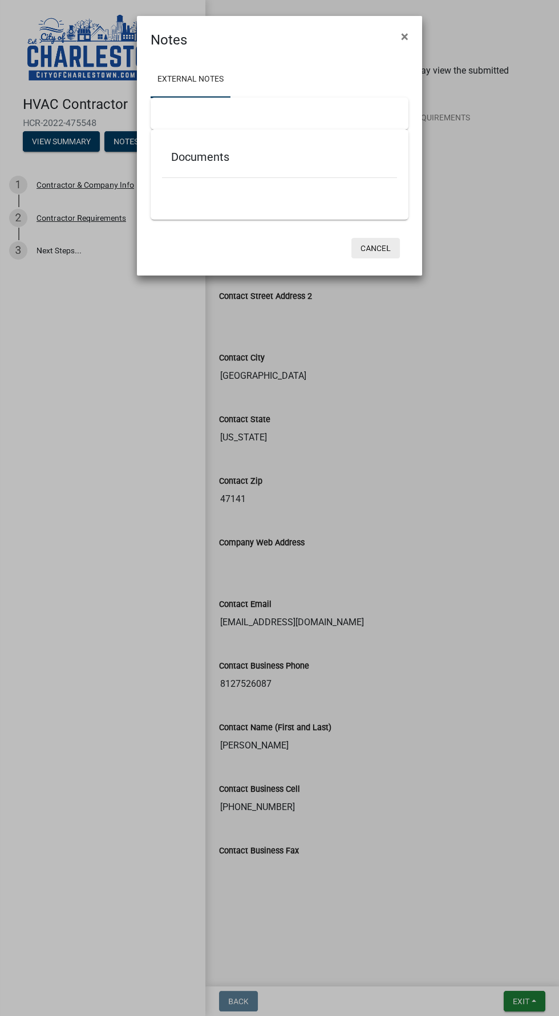
click at [355, 243] on button "Cancel" at bounding box center [376, 248] width 49 height 21
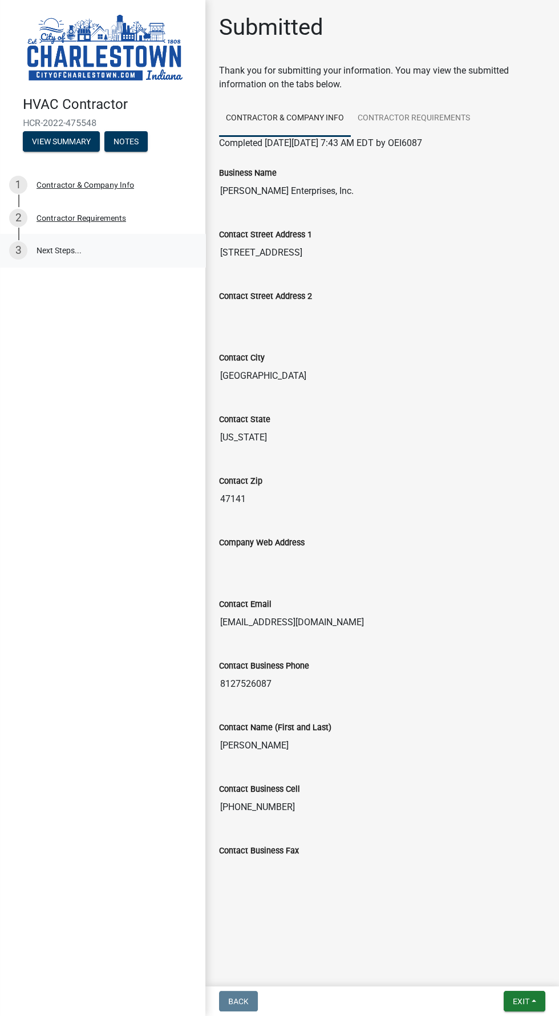
click at [75, 254] on link "3 Next Steps..." at bounding box center [102, 250] width 205 height 33
click at [534, 1001] on button "Exit" at bounding box center [525, 1001] width 42 height 21
click at [513, 963] on button "Save & Exit" at bounding box center [499, 971] width 91 height 27
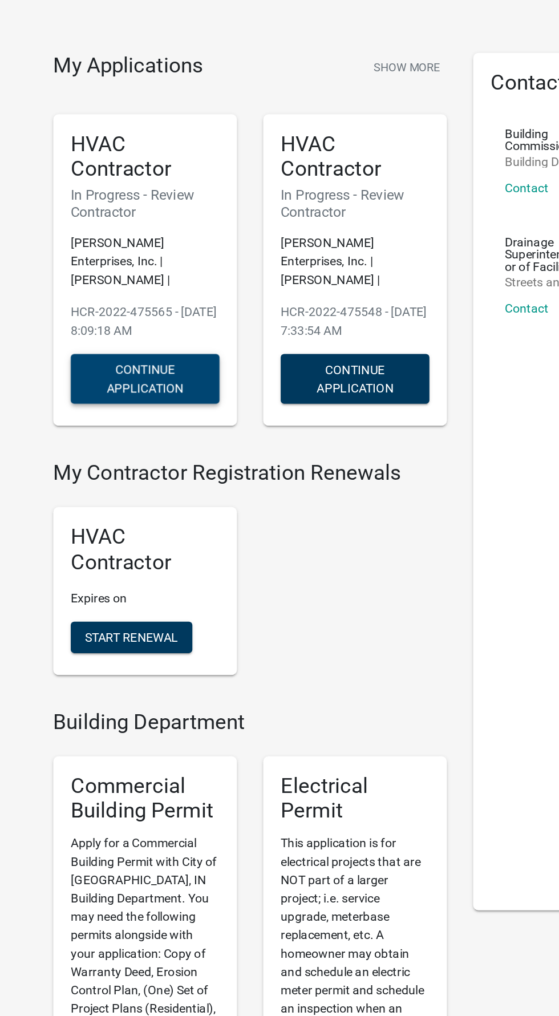
click at [144, 281] on button "Continue Application" at bounding box center [142, 295] width 97 height 33
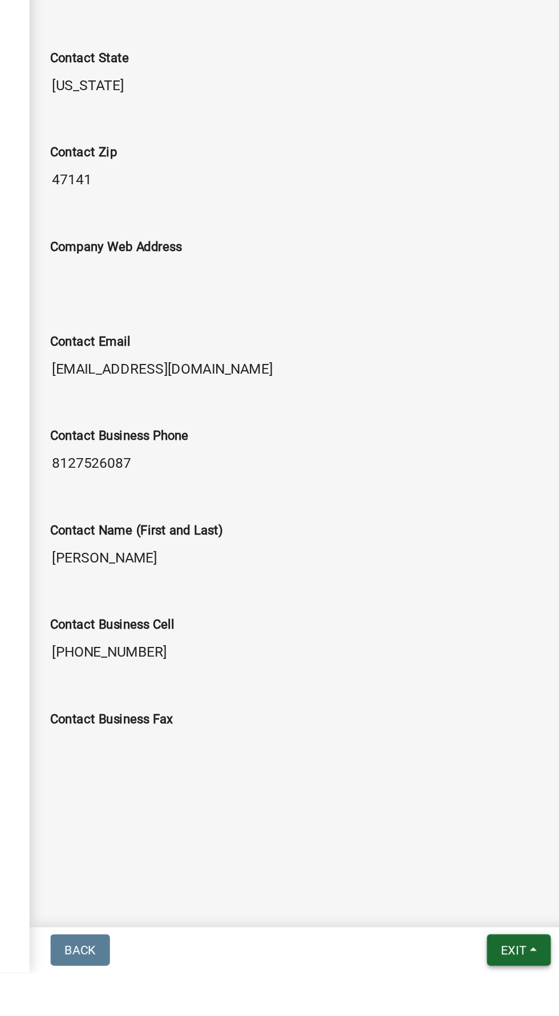
click at [534, 1012] on button "Exit" at bounding box center [525, 1001] width 42 height 21
click at [501, 986] on button "Save & Exit" at bounding box center [499, 971] width 91 height 27
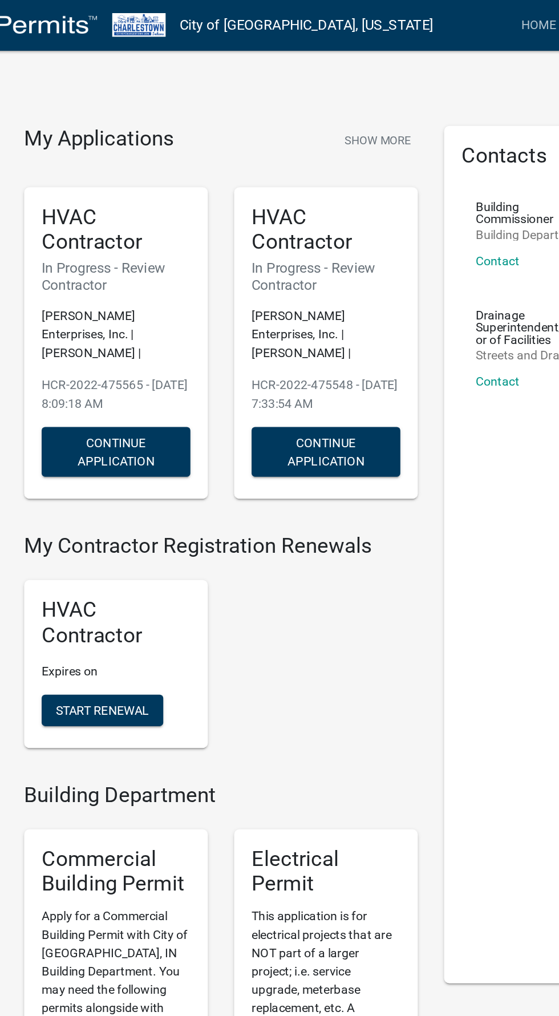
click at [133, 245] on p "HCR-2022-475565 - [DATE] 8:09:18 AM" at bounding box center [142, 257] width 97 height 24
click at [393, 347] on div "Contacts Building Commissioner Building Department Contact Drainage Superintend…" at bounding box center [417, 361] width 120 height 559
copy p "HCR-2022-475565"
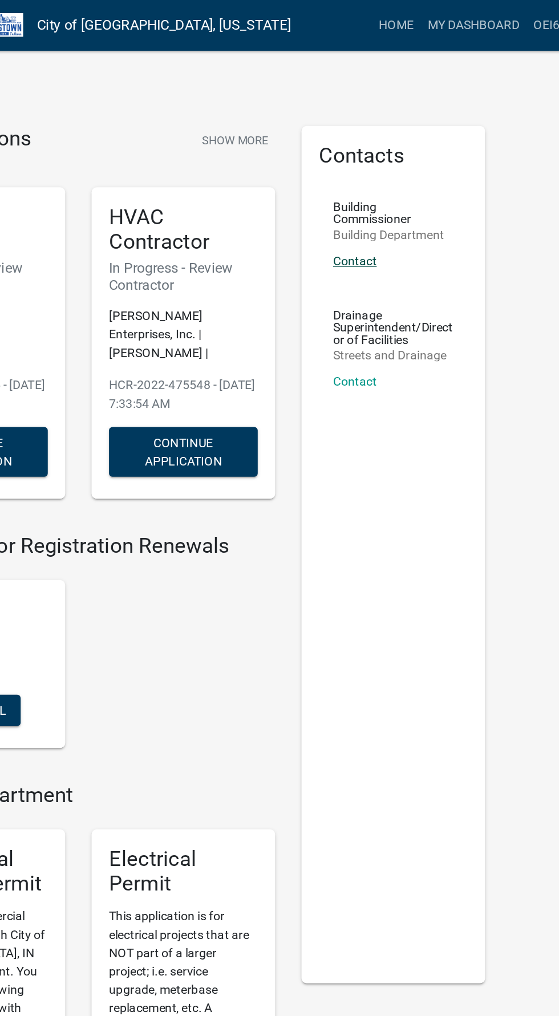
click at [400, 170] on link "Contact" at bounding box center [391, 170] width 29 height 9
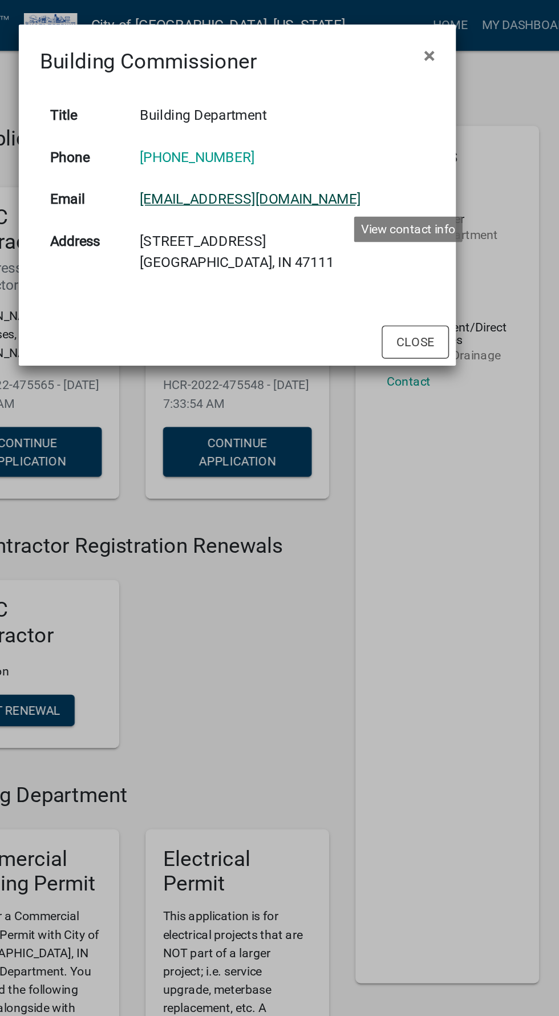
click at [341, 130] on link "[EMAIL_ADDRESS][DOMAIN_NAME]" at bounding box center [288, 129] width 144 height 11
